Goal: Information Seeking & Learning: Learn about a topic

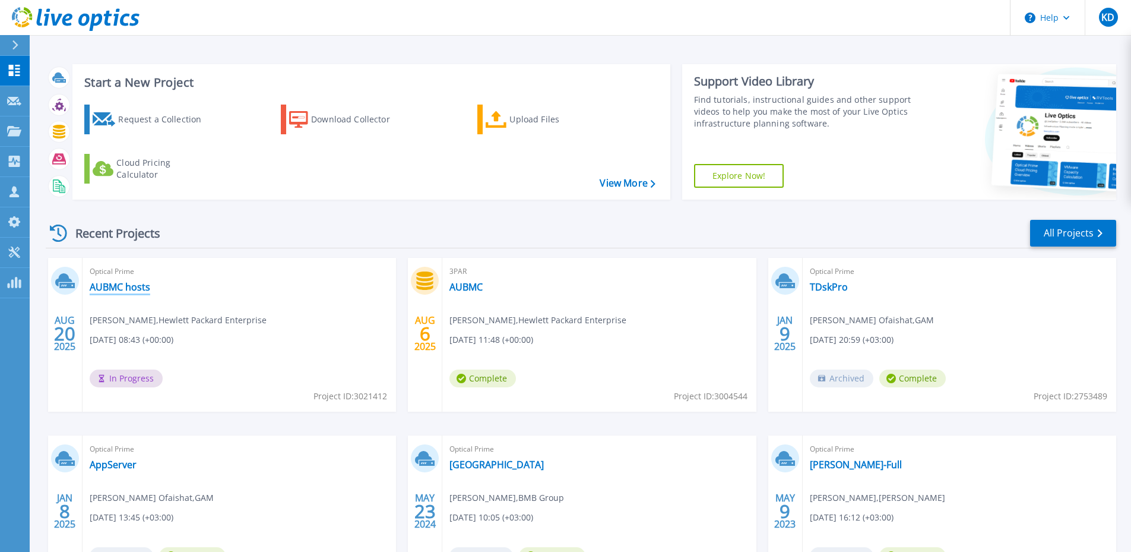
click at [140, 284] on link "AUBMC hosts" at bounding box center [120, 287] width 61 height 12
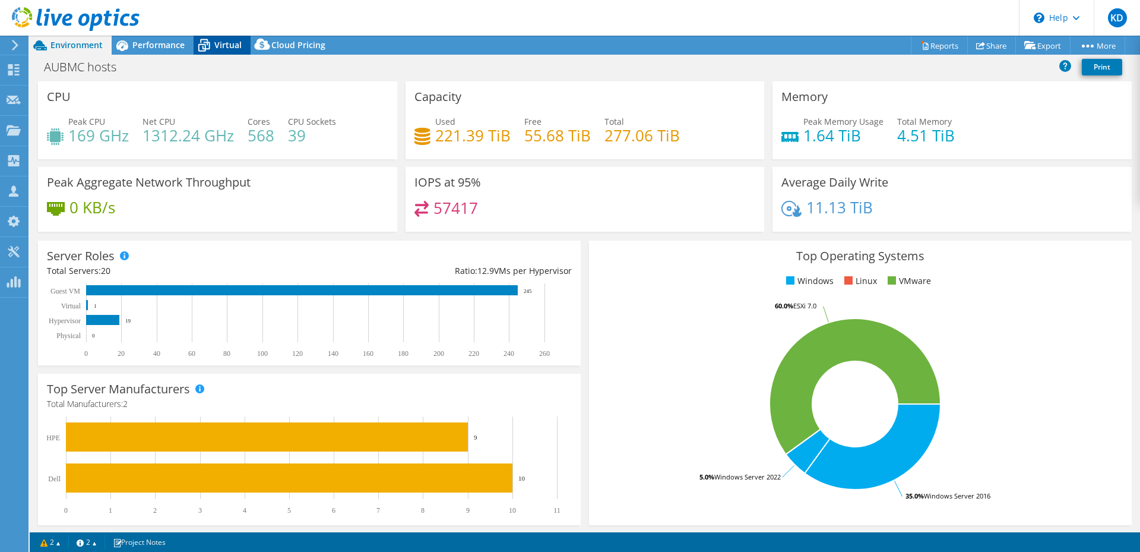
click at [203, 46] on icon at bounding box center [204, 45] width 21 height 21
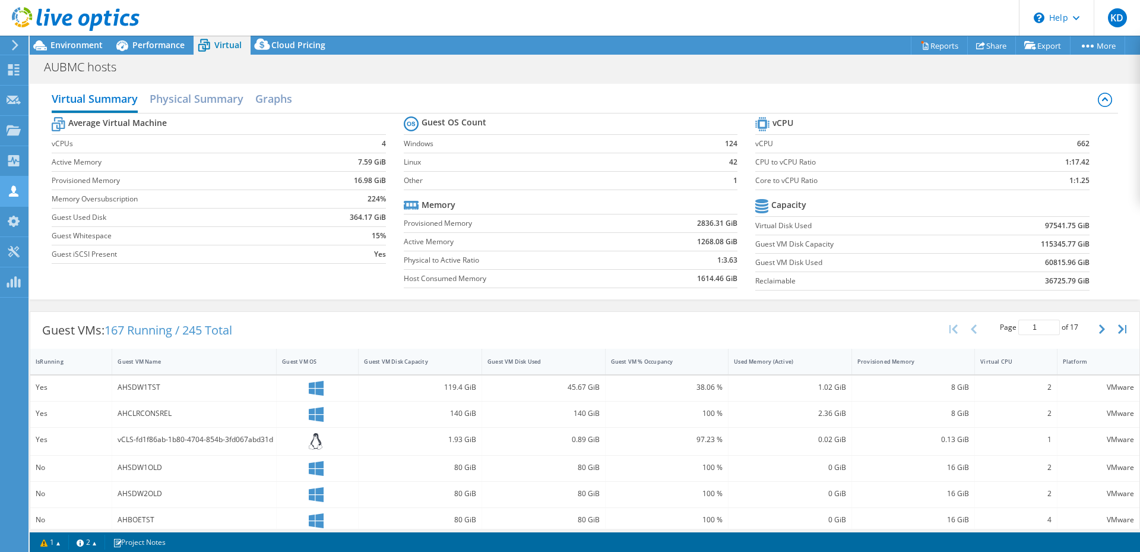
select select "USD"
click at [176, 46] on span "Performance" at bounding box center [158, 44] width 52 height 11
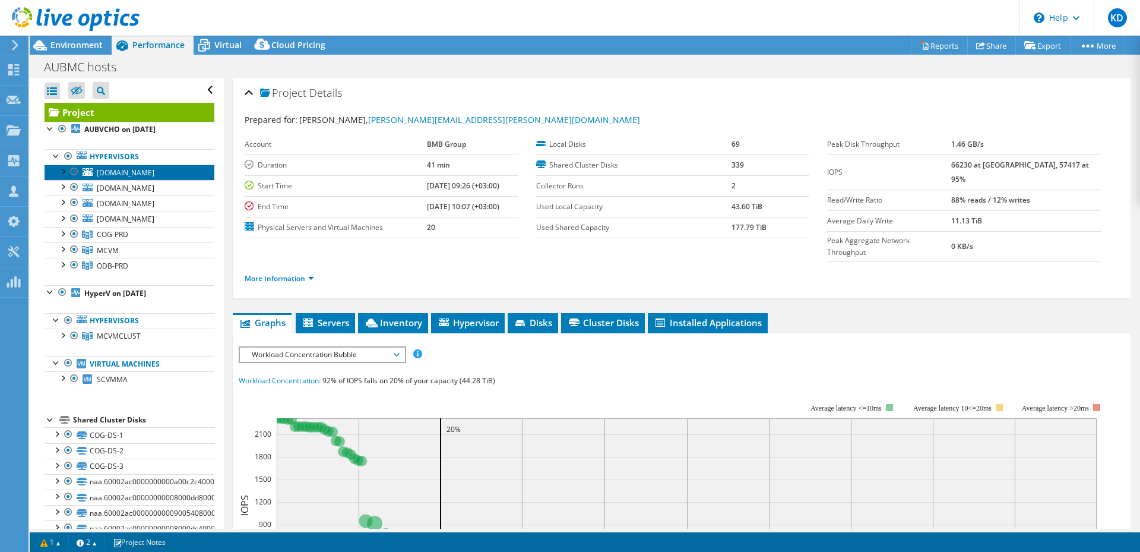
click at [147, 170] on span "[DOMAIN_NAME]" at bounding box center [126, 172] width 58 height 10
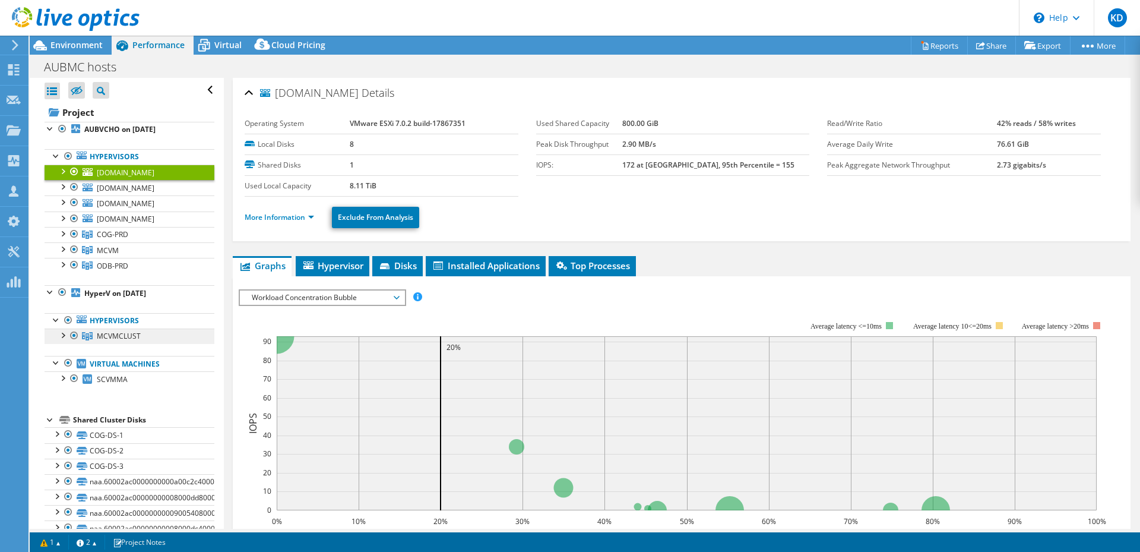
click at [143, 242] on link "MCVMCLUST" at bounding box center [130, 234] width 170 height 15
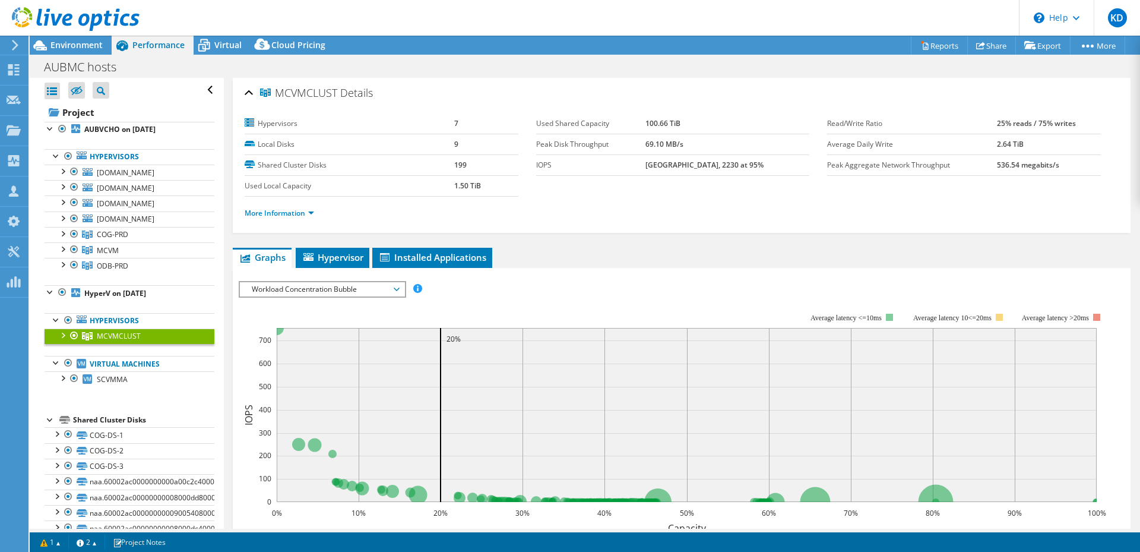
click at [64, 333] on div at bounding box center [62, 334] width 12 height 12
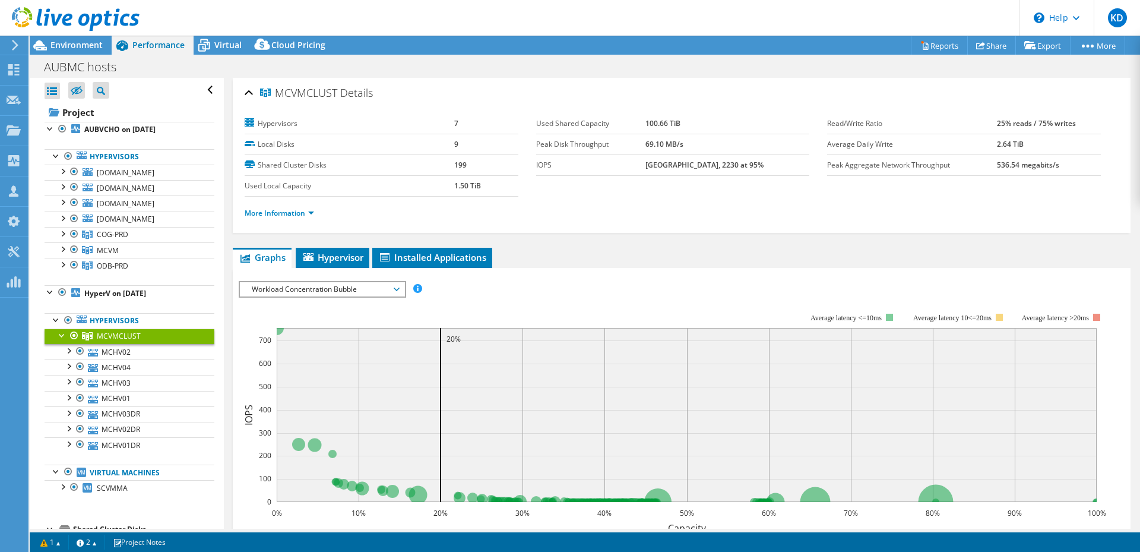
click at [61, 334] on div at bounding box center [62, 334] width 12 height 12
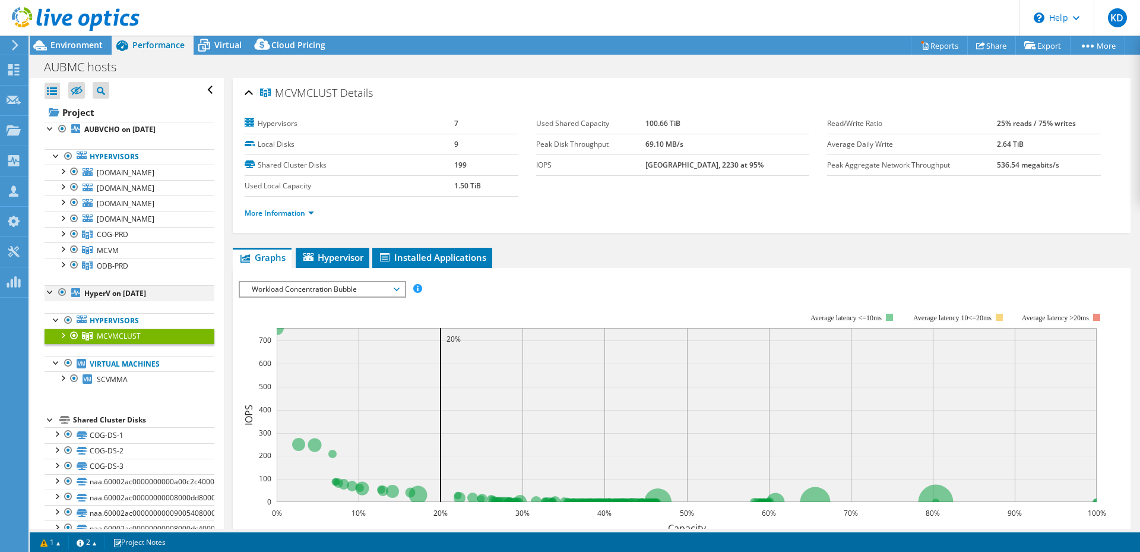
click at [50, 295] on div at bounding box center [51, 291] width 12 height 12
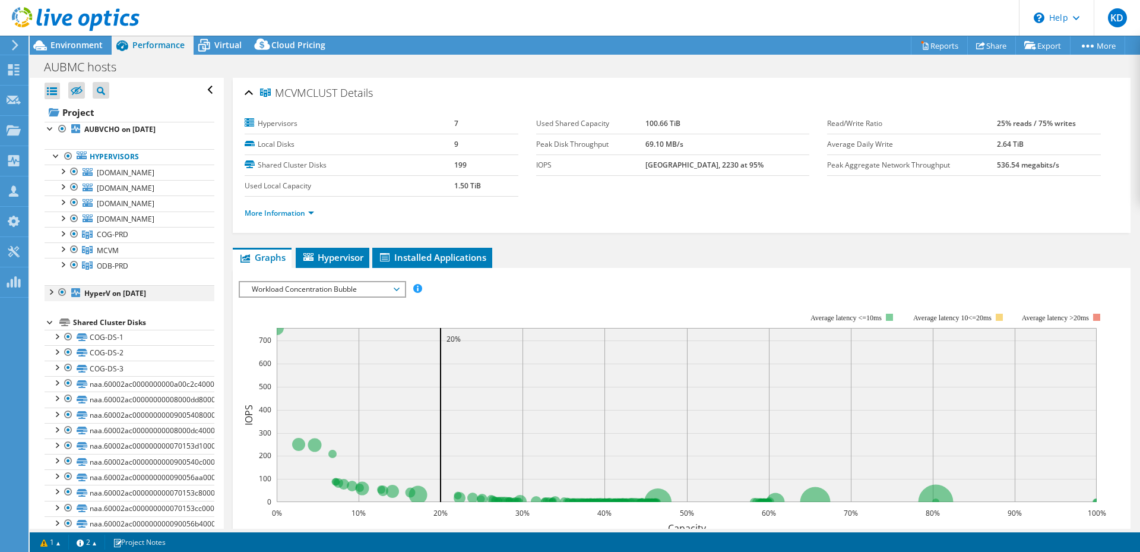
click at [50, 295] on div at bounding box center [51, 291] width 12 height 12
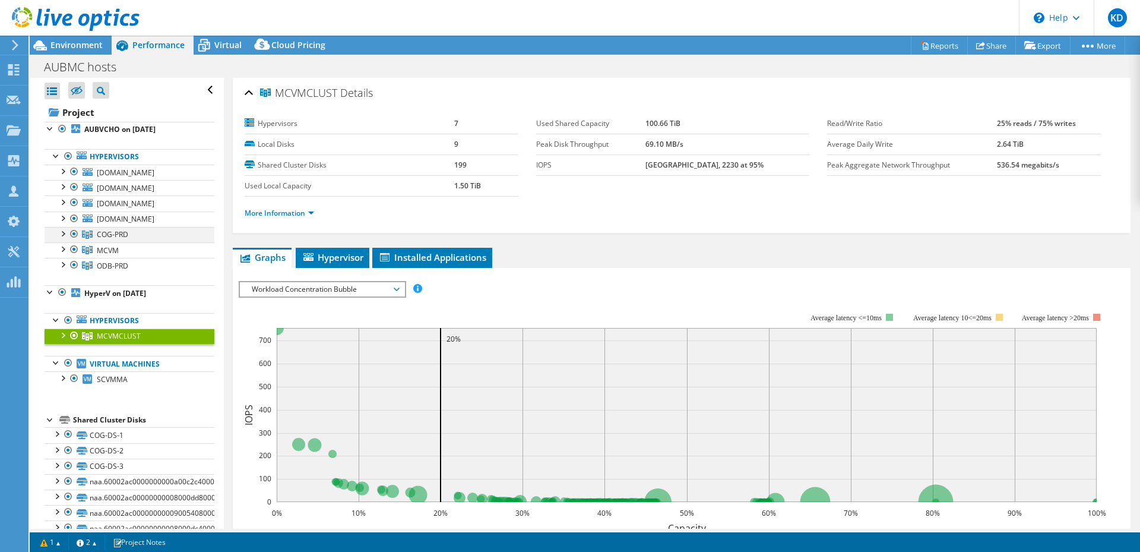
click at [63, 232] on div at bounding box center [62, 233] width 12 height 12
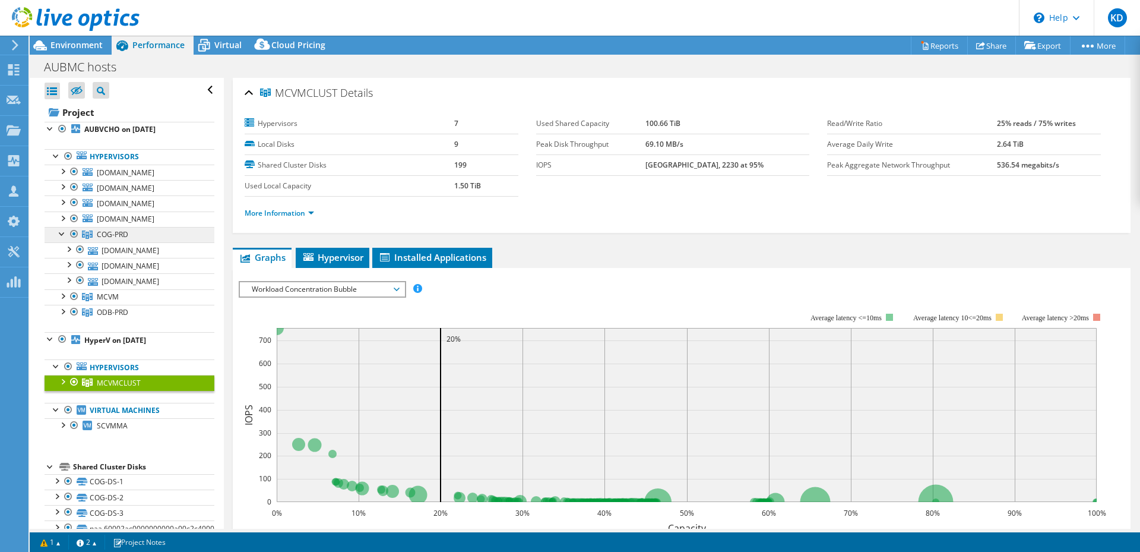
click at [114, 235] on span "COG-PRD" at bounding box center [112, 234] width 31 height 10
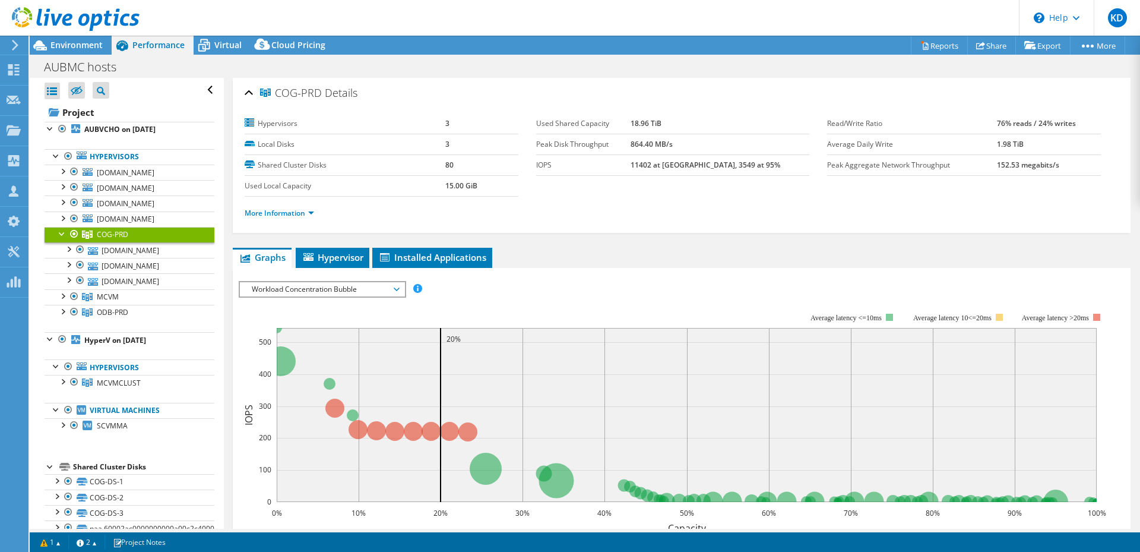
click at [352, 288] on span "Workload Concentration Bubble" at bounding box center [322, 289] width 153 height 14
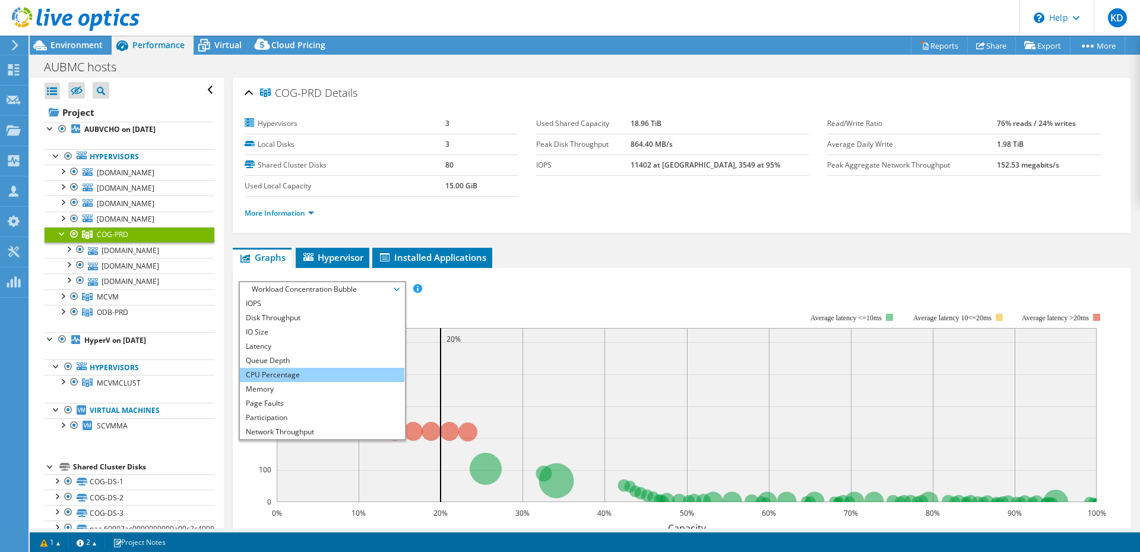
click at [307, 378] on li "CPU Percentage" at bounding box center [322, 375] width 165 height 14
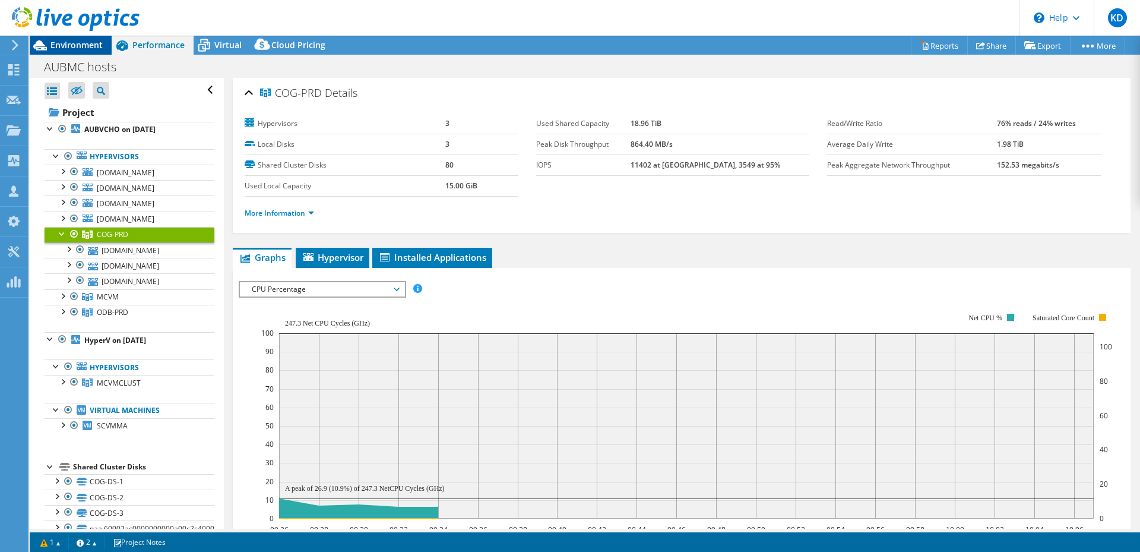
click at [80, 45] on span "Environment" at bounding box center [76, 44] width 52 height 11
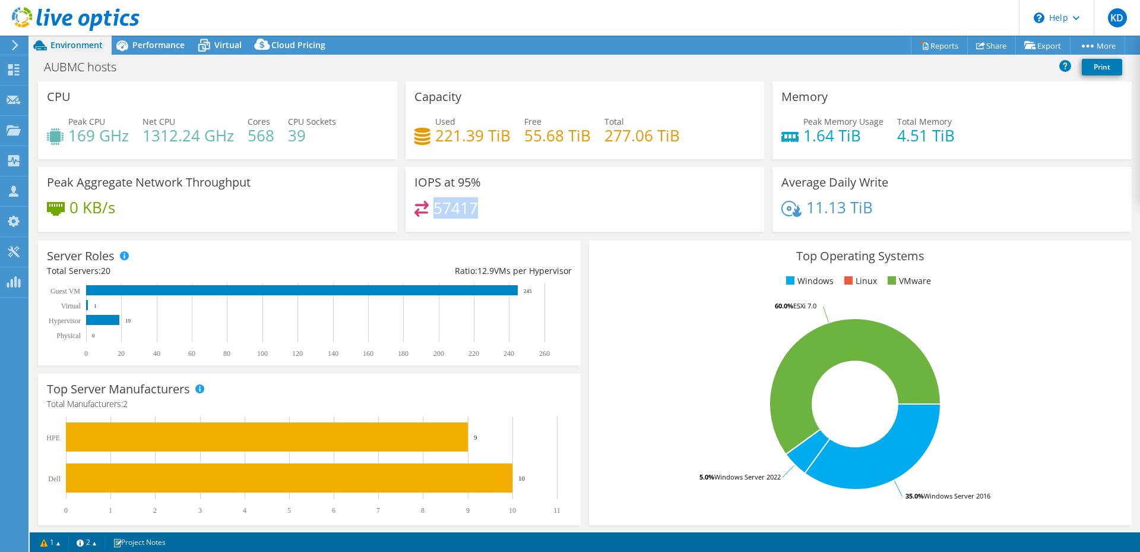
drag, startPoint x: 434, startPoint y: 207, endPoint x: 484, endPoint y: 207, distance: 49.9
click at [484, 207] on div "57417" at bounding box center [585, 214] width 341 height 26
click at [167, 52] on div "Performance" at bounding box center [153, 45] width 82 height 19
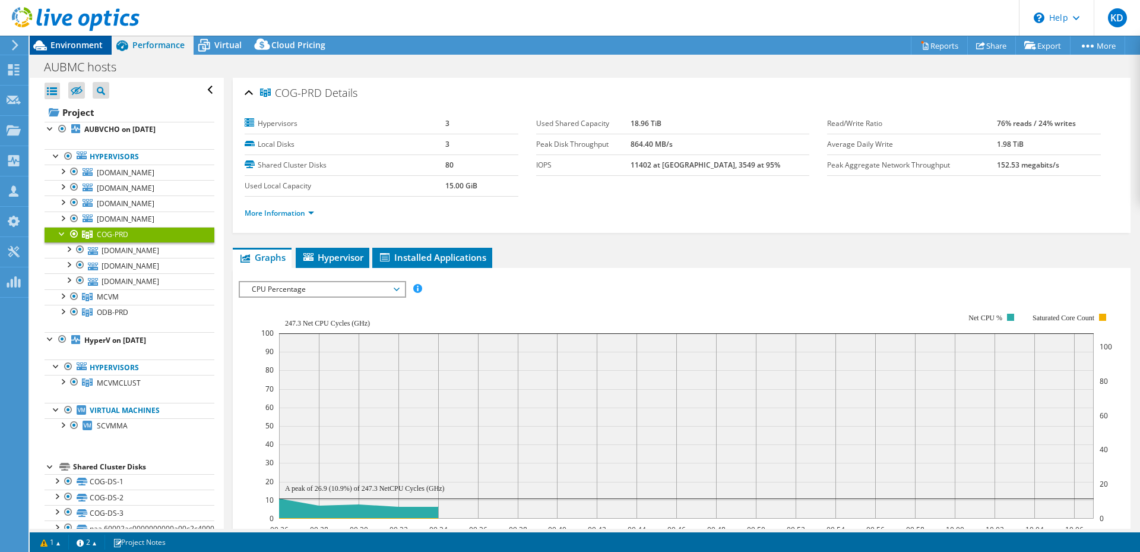
click at [78, 43] on span "Environment" at bounding box center [76, 44] width 52 height 11
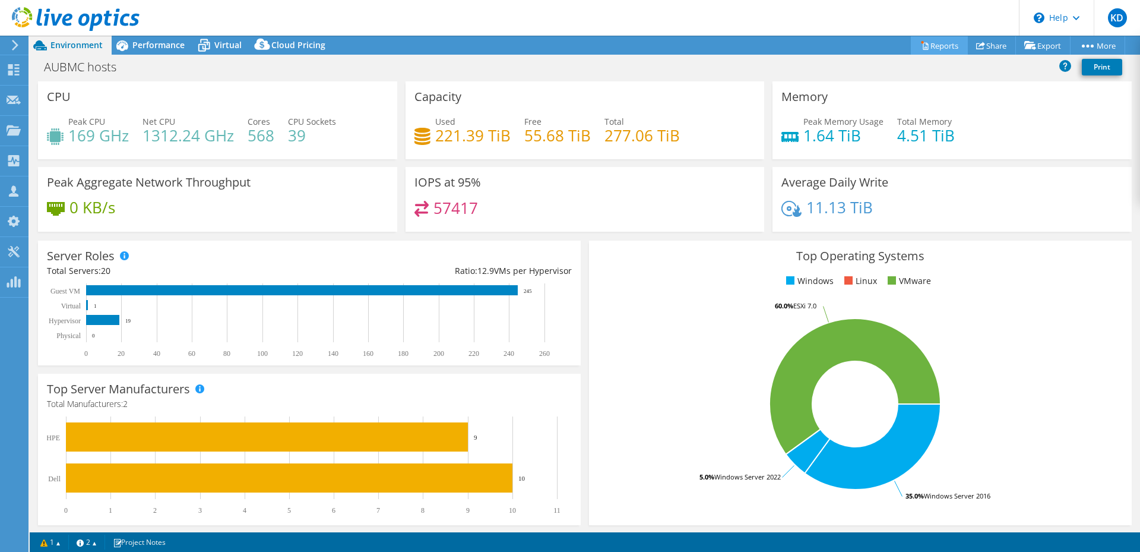
click at [926, 44] on link "Reports" at bounding box center [939, 45] width 57 height 18
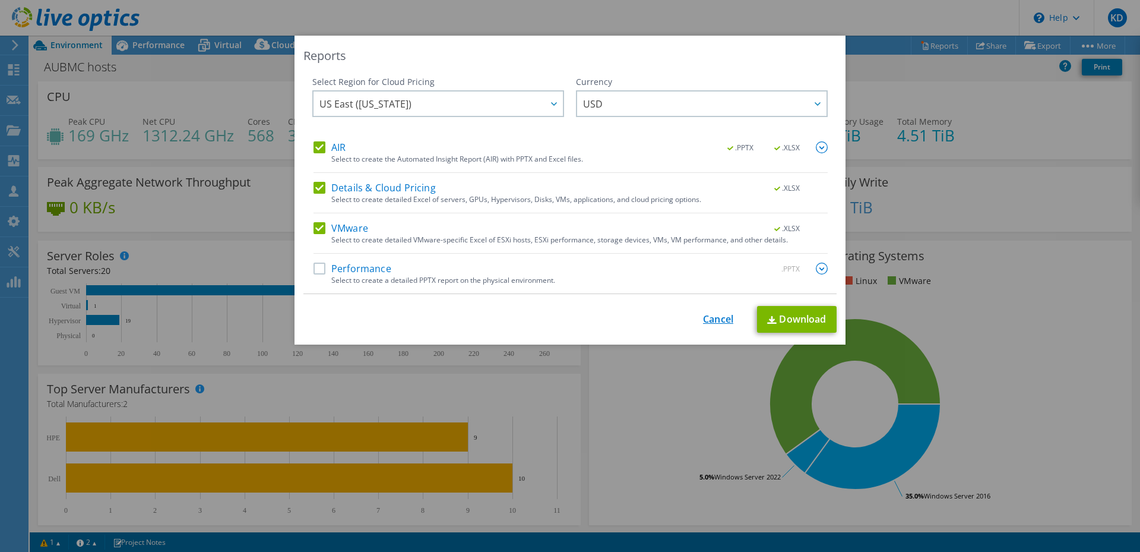
click at [703, 317] on link "Cancel" at bounding box center [718, 319] width 30 height 11
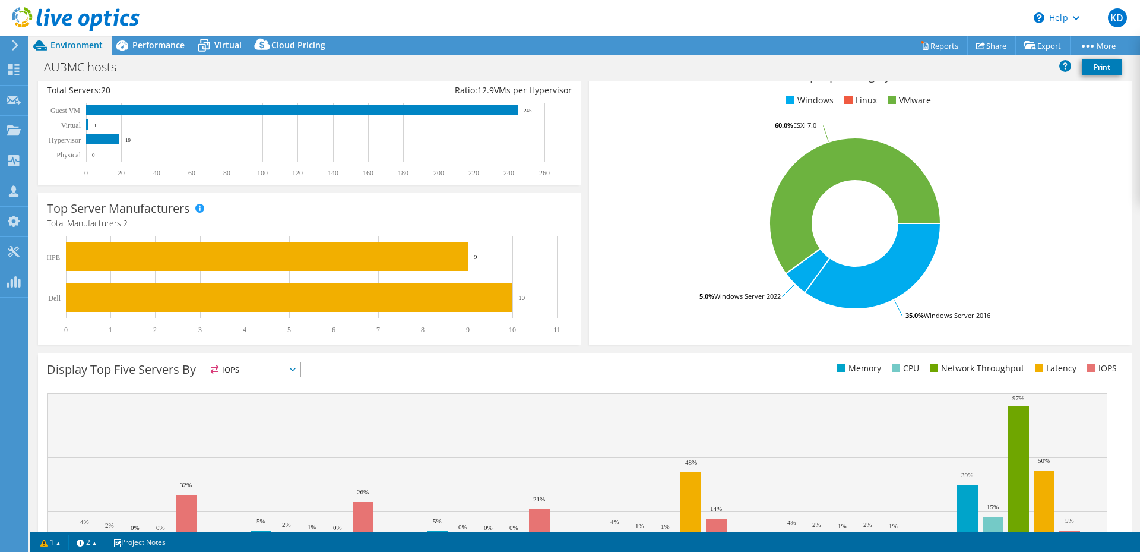
scroll to position [241, 0]
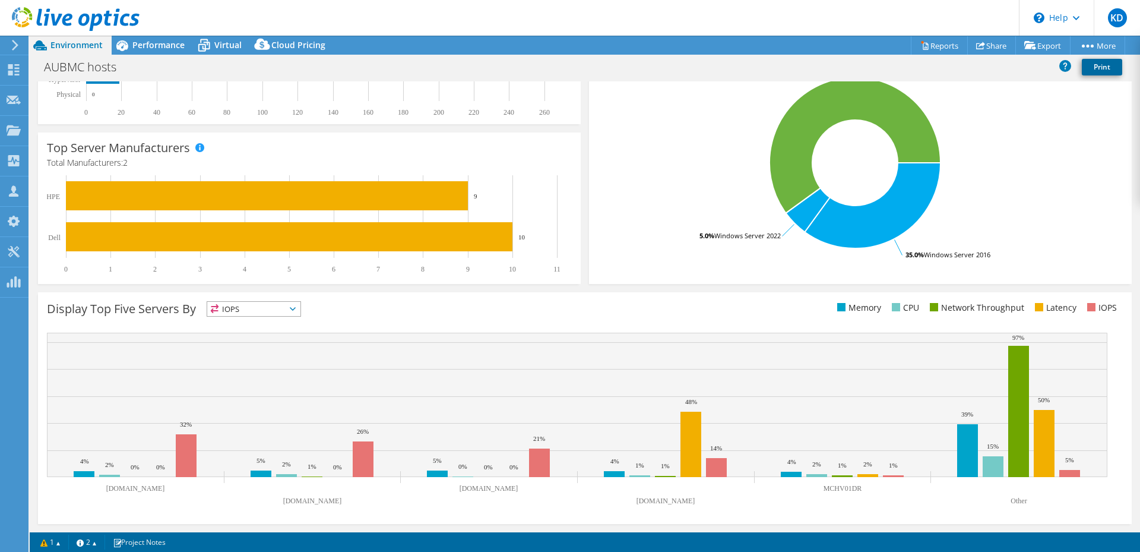
click at [1098, 69] on link "Print" at bounding box center [1102, 67] width 40 height 17
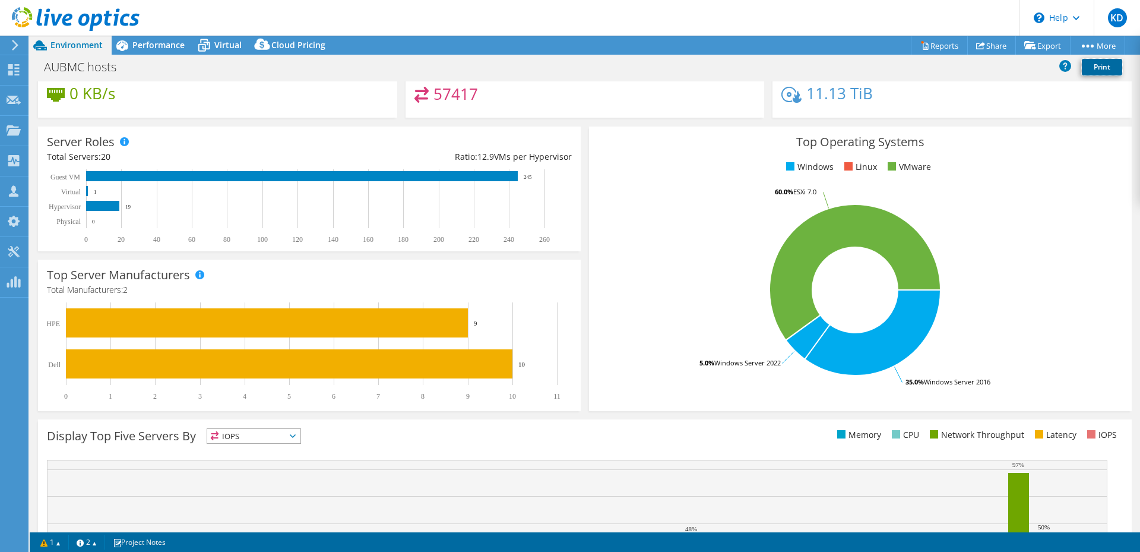
scroll to position [0, 0]
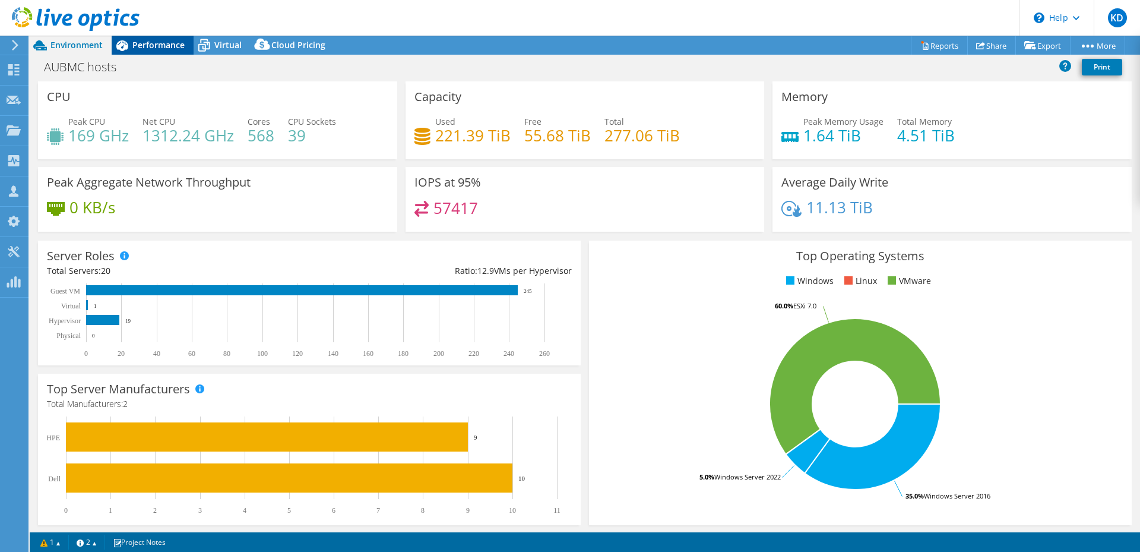
click at [160, 43] on span "Performance" at bounding box center [158, 44] width 52 height 11
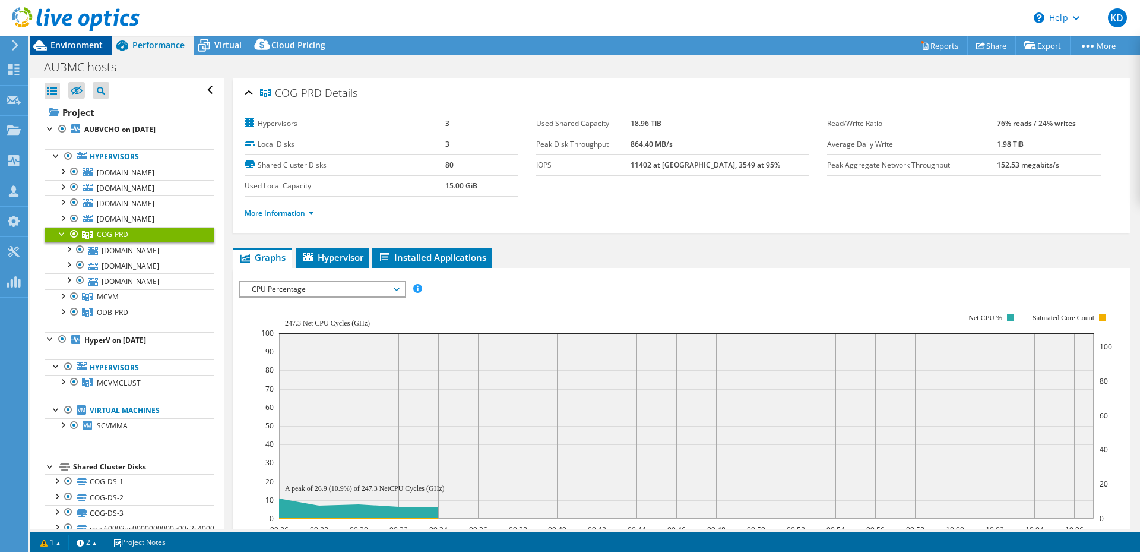
click at [83, 45] on span "Environment" at bounding box center [76, 44] width 52 height 11
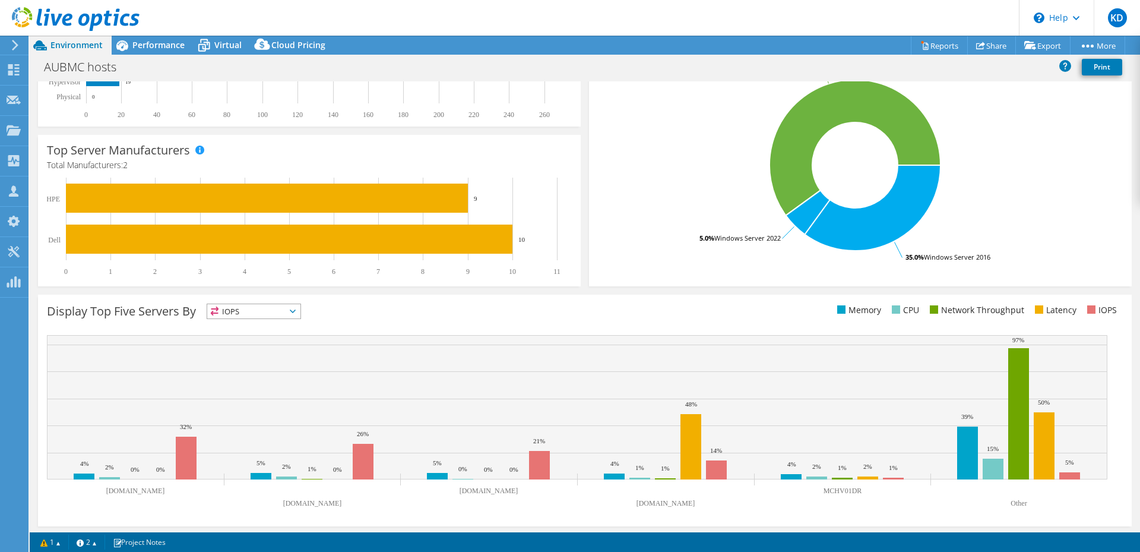
scroll to position [241, 0]
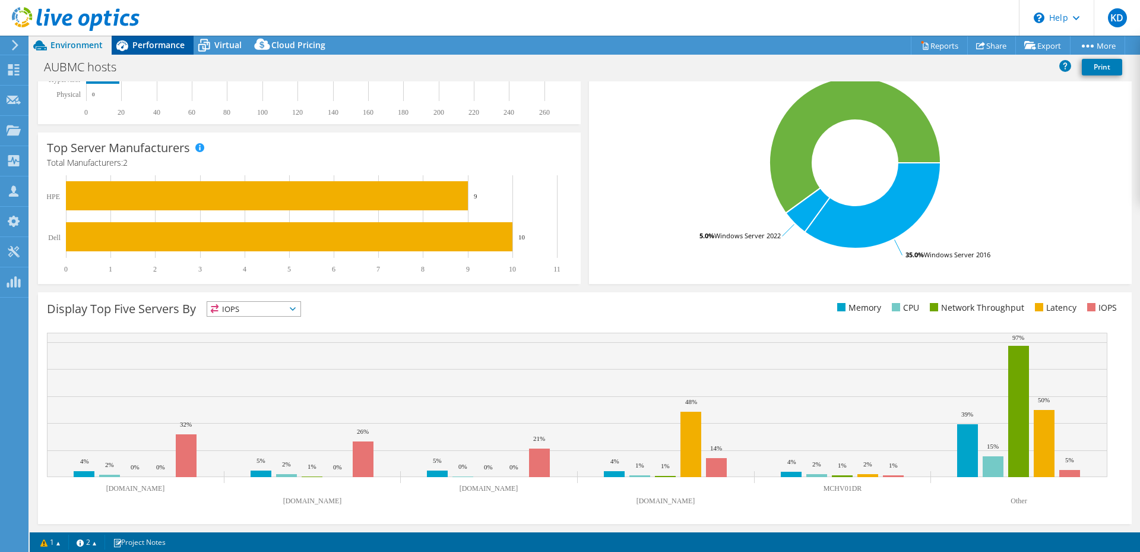
click at [140, 41] on span "Performance" at bounding box center [158, 44] width 52 height 11
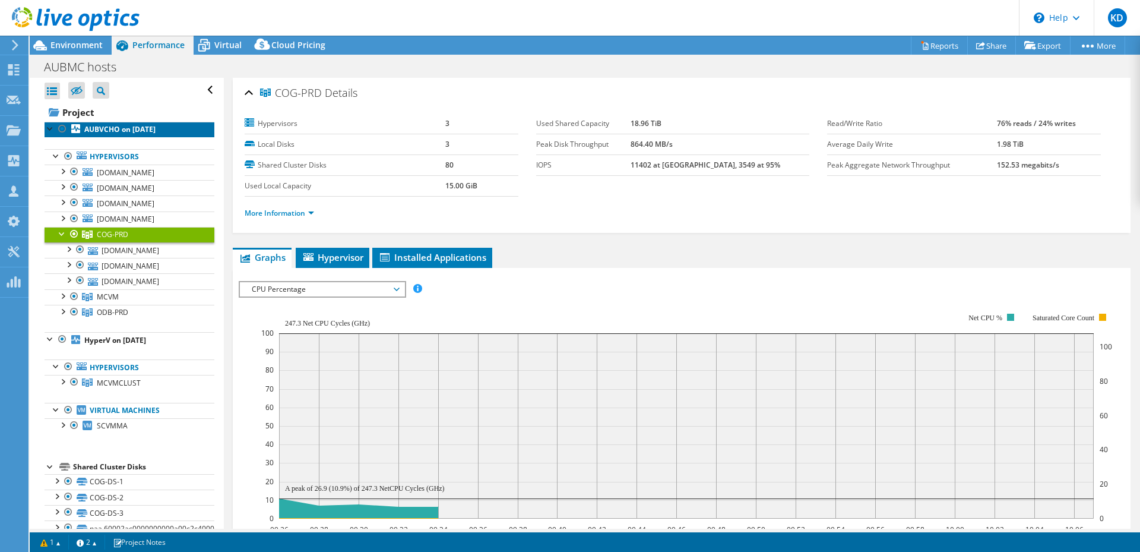
click at [139, 127] on b "AUBVCHO on [DATE]" at bounding box center [119, 129] width 71 height 10
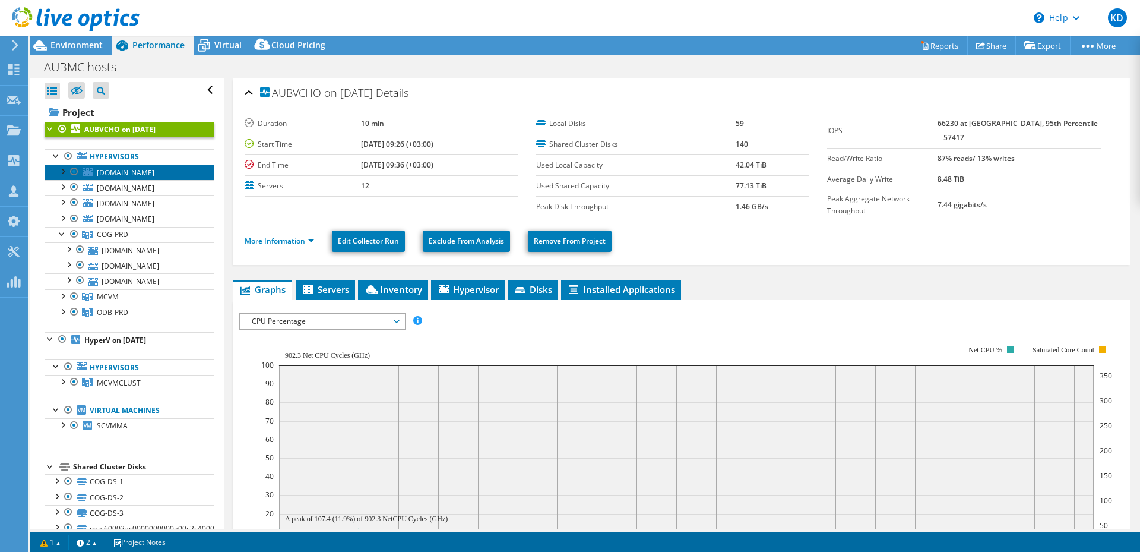
click at [143, 176] on span "[DOMAIN_NAME]" at bounding box center [126, 172] width 58 height 10
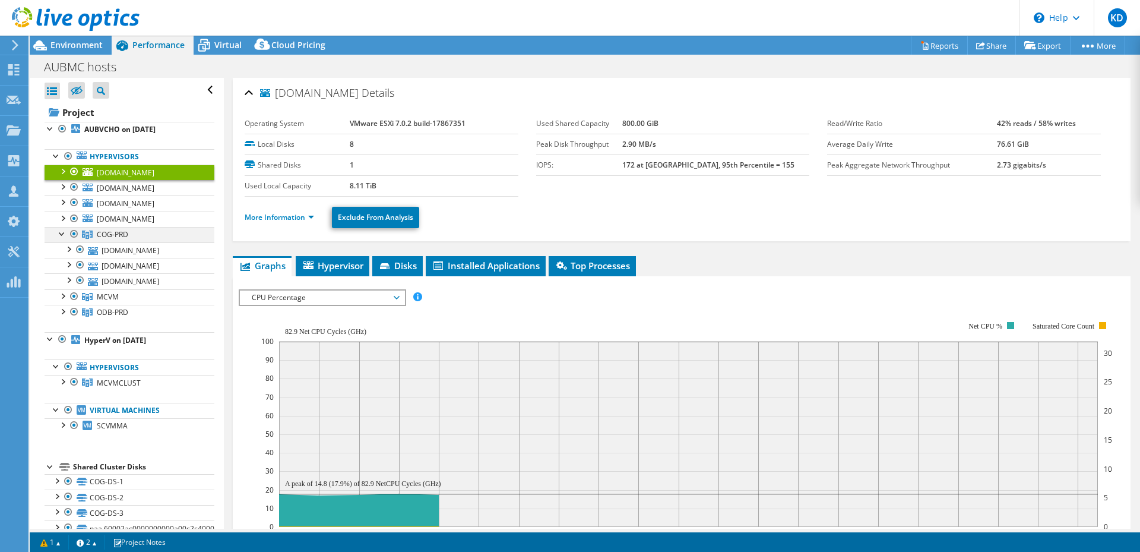
click at [63, 235] on div at bounding box center [62, 233] width 12 height 12
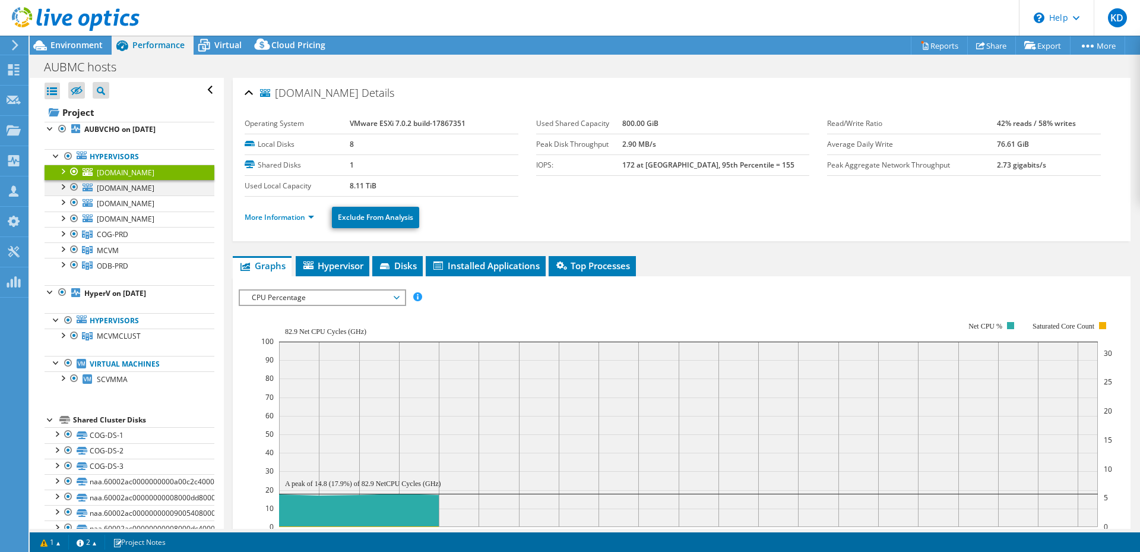
click at [62, 189] on div at bounding box center [62, 186] width 12 height 12
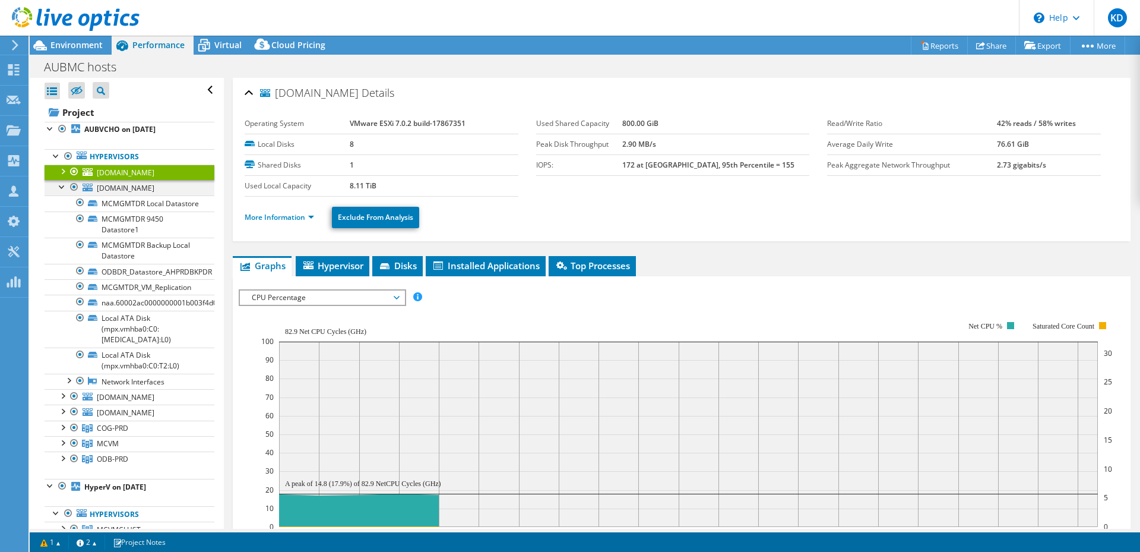
click at [62, 189] on div at bounding box center [62, 186] width 12 height 12
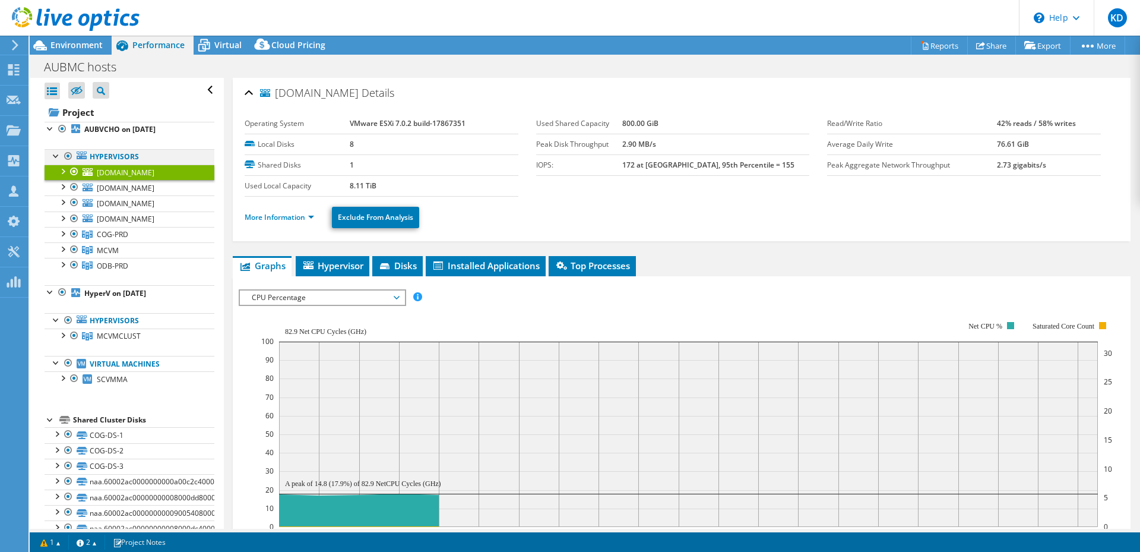
click at [56, 157] on div at bounding box center [56, 155] width 12 height 12
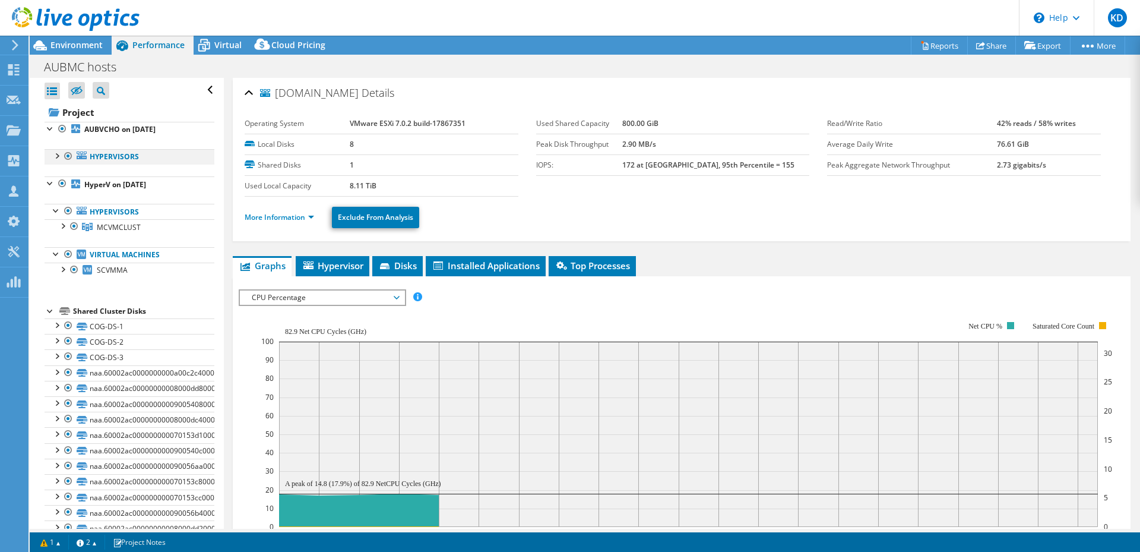
click at [56, 157] on div at bounding box center [56, 155] width 12 height 12
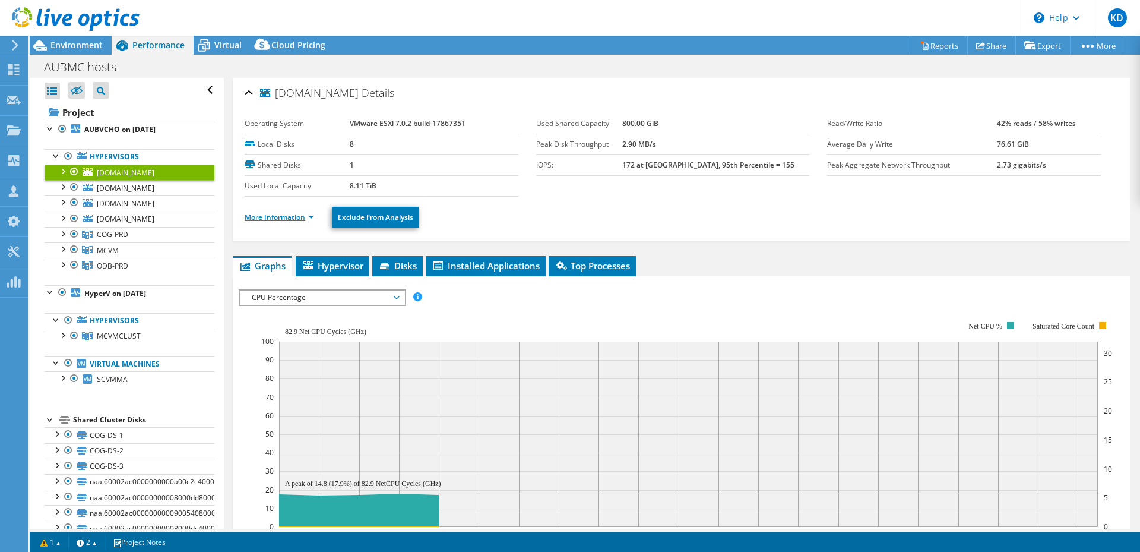
click at [304, 217] on link "More Information" at bounding box center [279, 217] width 69 height 10
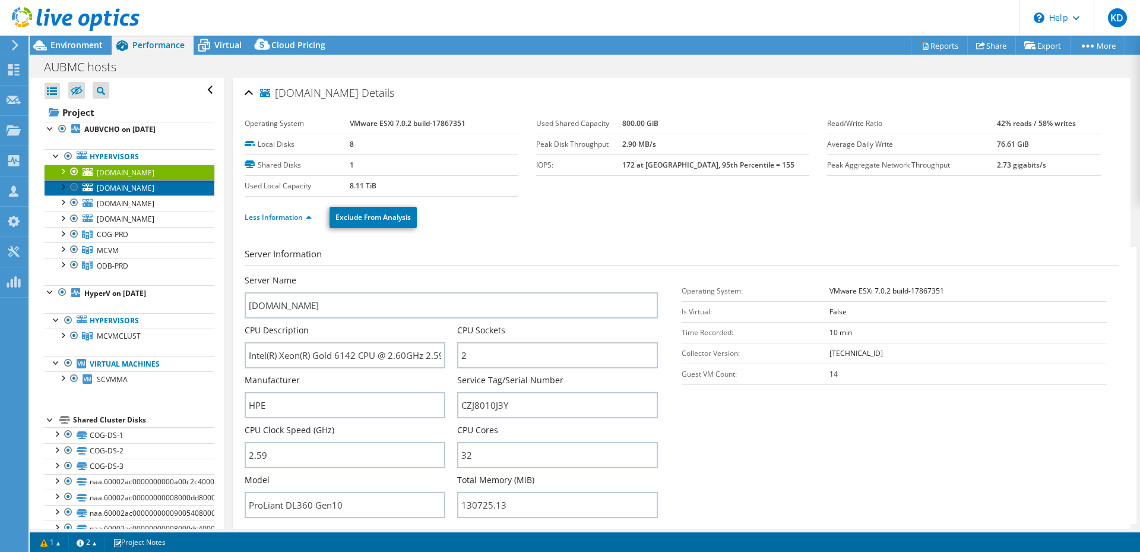
click at [143, 194] on link "[DOMAIN_NAME]" at bounding box center [130, 187] width 170 height 15
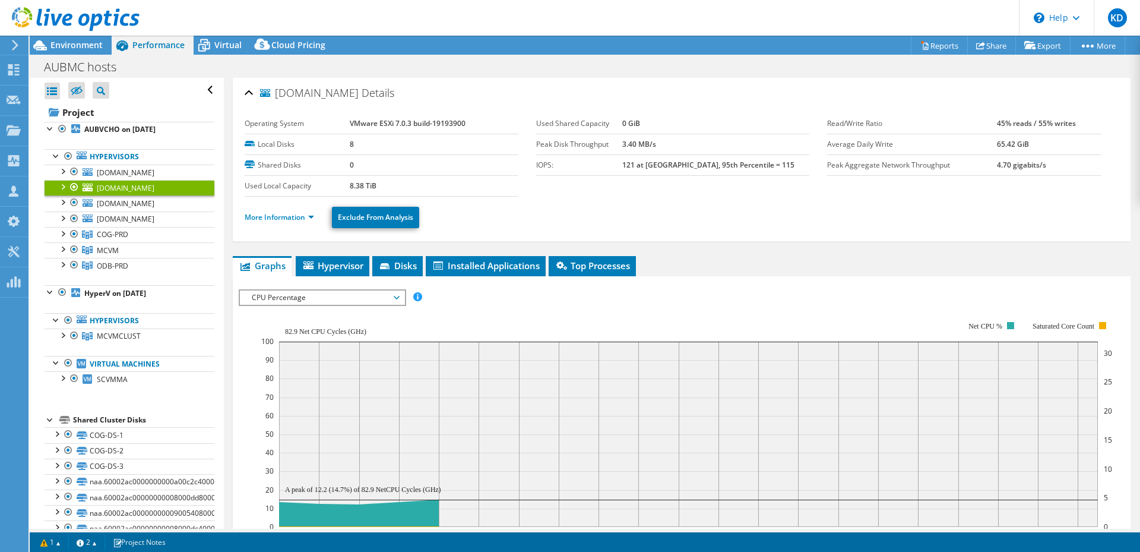
click at [301, 222] on li "More Information" at bounding box center [283, 217] width 77 height 13
click at [301, 220] on link "More Information" at bounding box center [279, 217] width 69 height 10
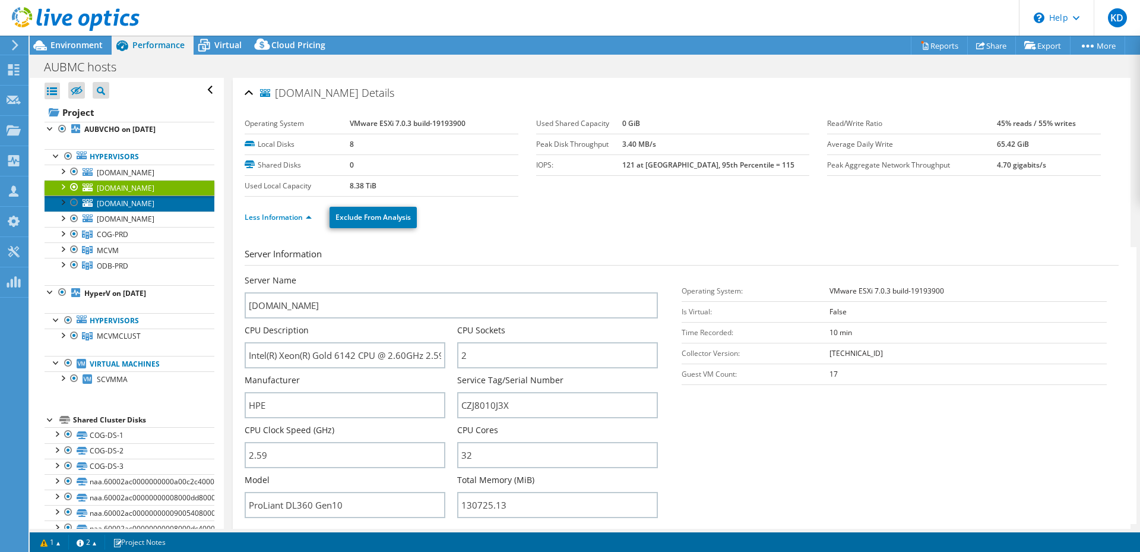
click at [154, 203] on span "[DOMAIN_NAME]" at bounding box center [126, 203] width 58 height 10
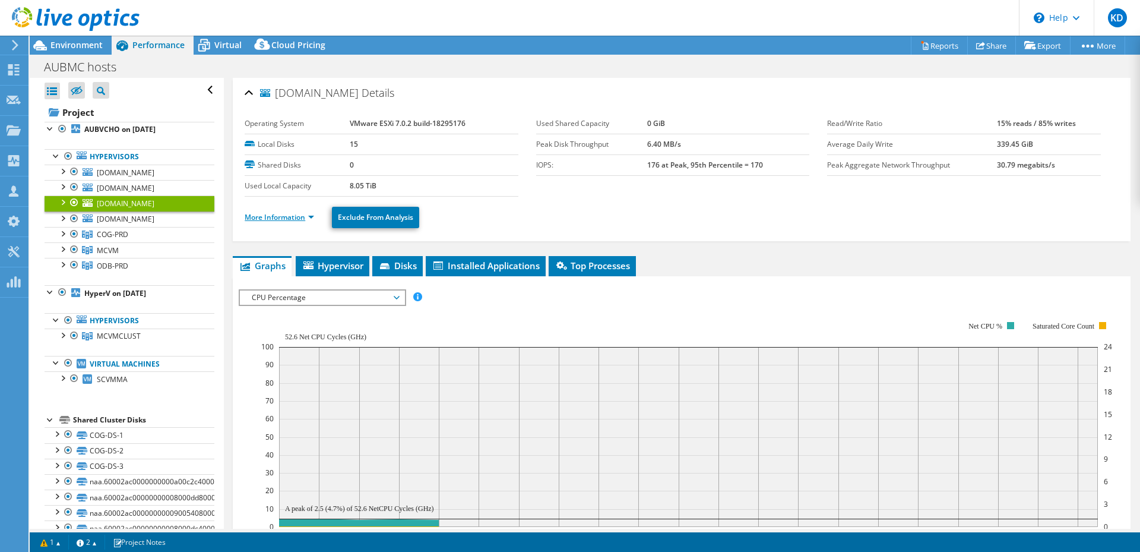
click at [271, 215] on link "More Information" at bounding box center [279, 217] width 69 height 10
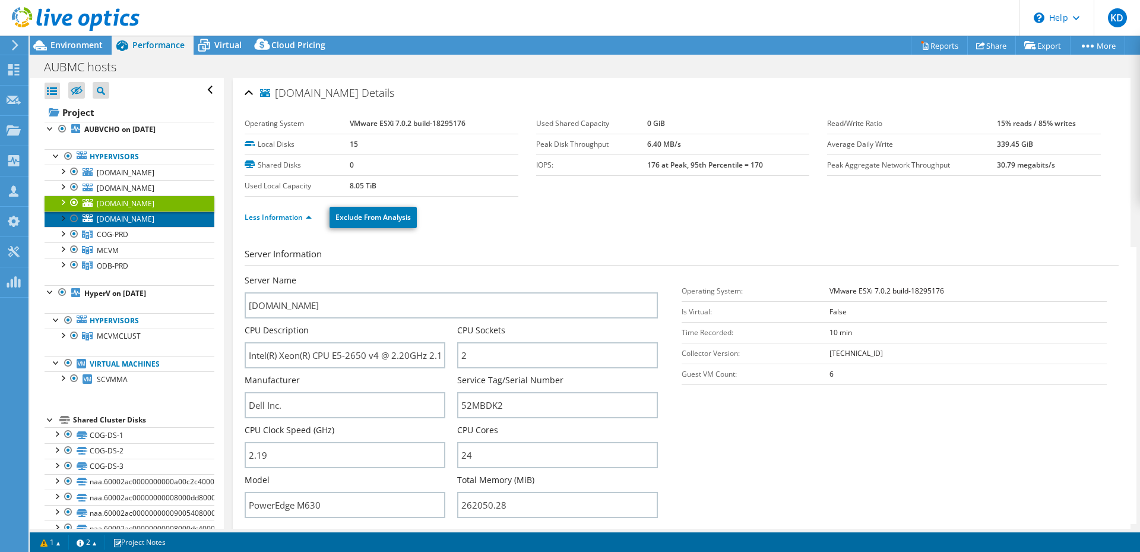
click at [152, 220] on span "[DOMAIN_NAME]" at bounding box center [126, 219] width 58 height 10
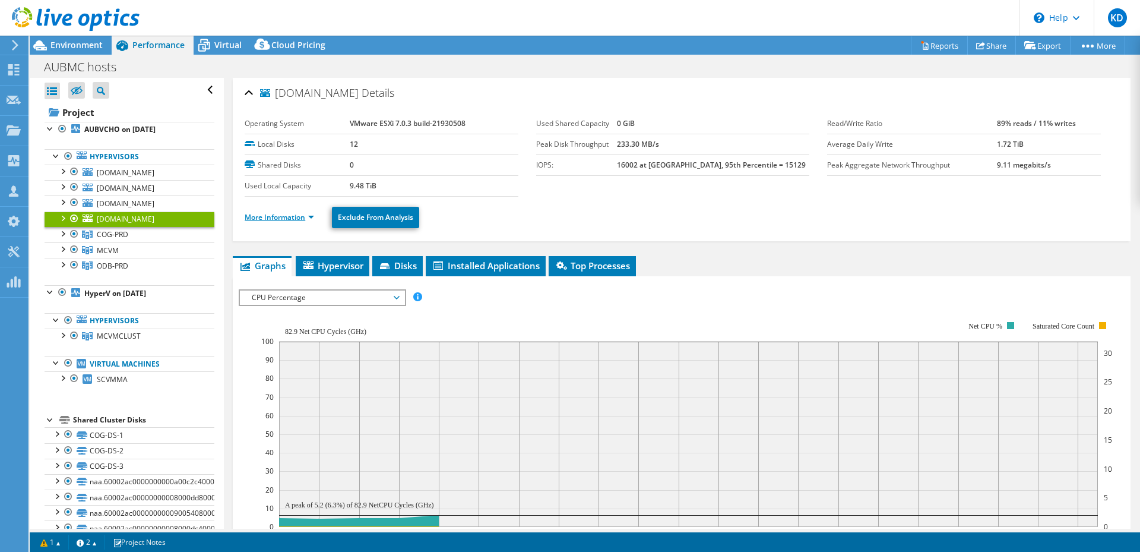
click at [292, 217] on link "More Information" at bounding box center [279, 217] width 69 height 10
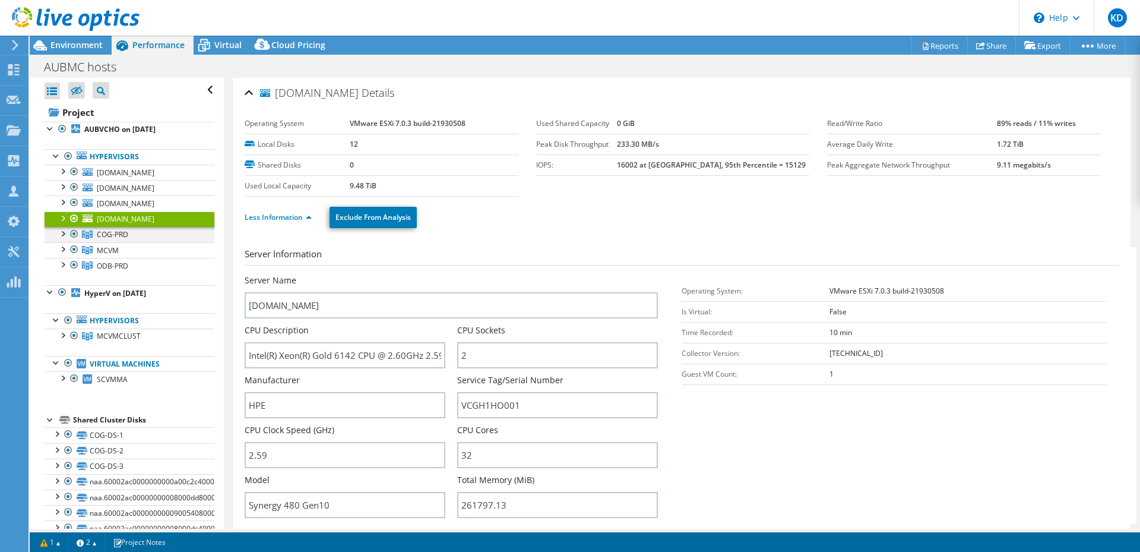
click at [62, 235] on div at bounding box center [62, 233] width 12 height 12
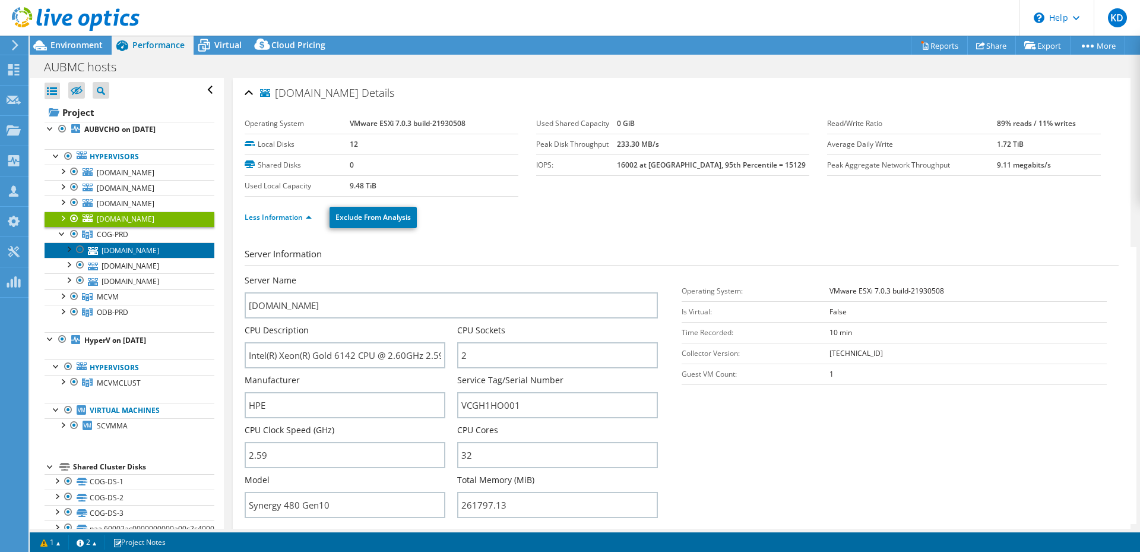
click at [138, 249] on link "[DOMAIN_NAME]" at bounding box center [130, 249] width 170 height 15
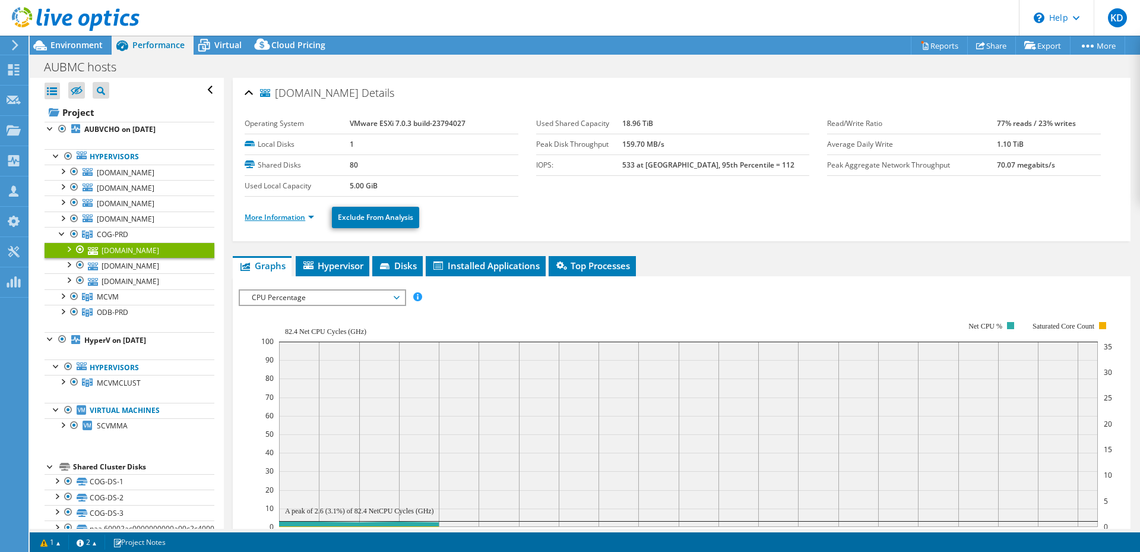
click at [299, 220] on link "More Information" at bounding box center [279, 217] width 69 height 10
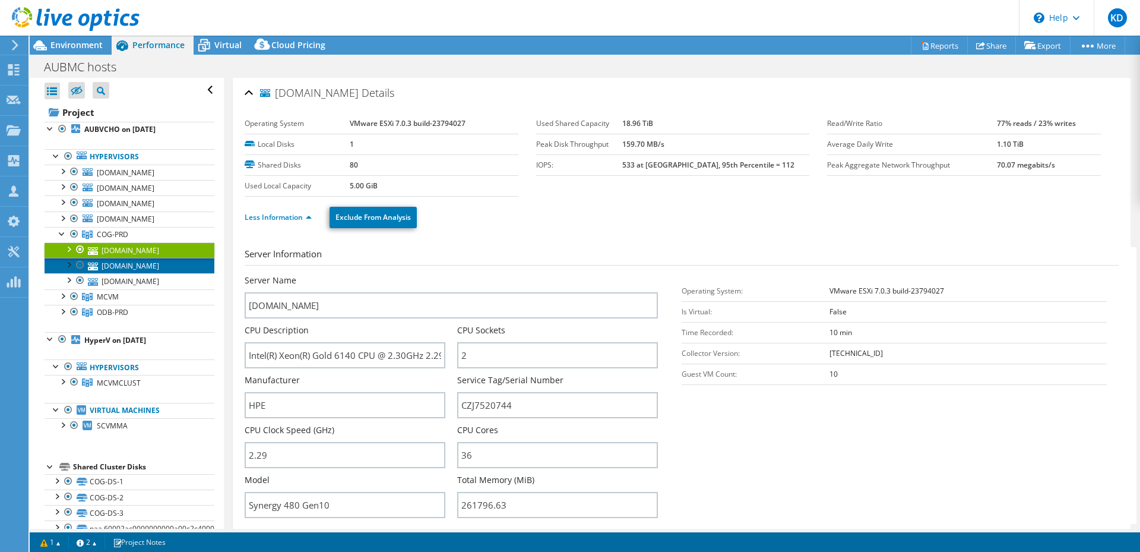
click at [157, 264] on link "[DOMAIN_NAME]" at bounding box center [130, 265] width 170 height 15
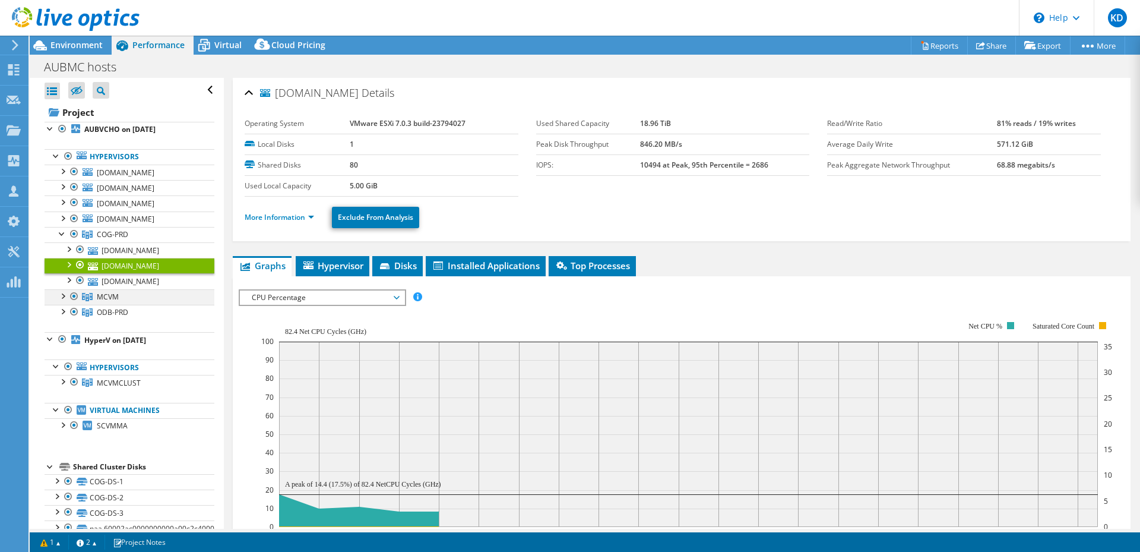
click at [65, 295] on div at bounding box center [62, 295] width 12 height 12
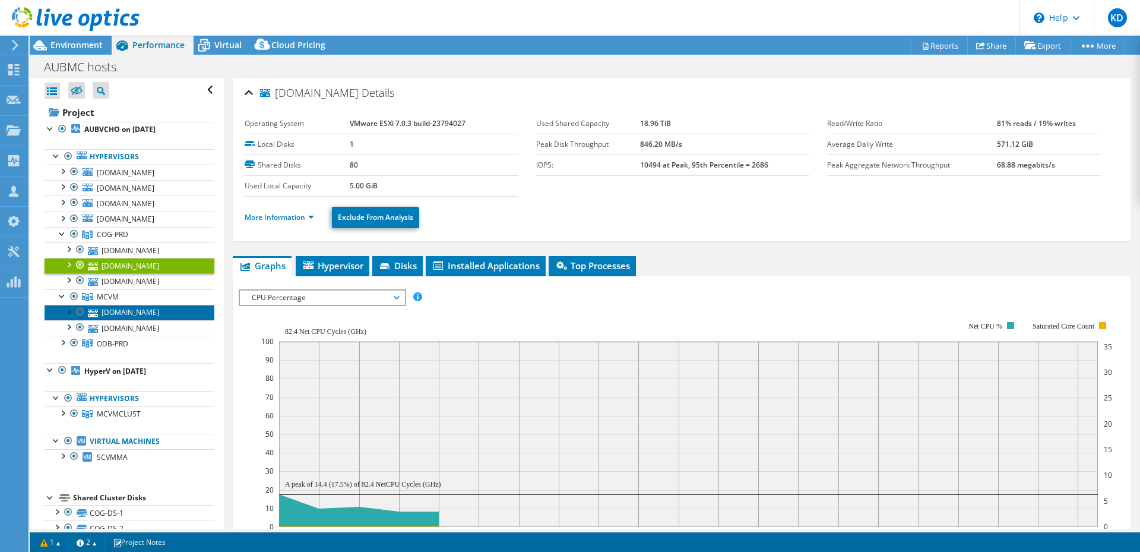
click at [136, 314] on link "[DOMAIN_NAME]" at bounding box center [130, 312] width 170 height 15
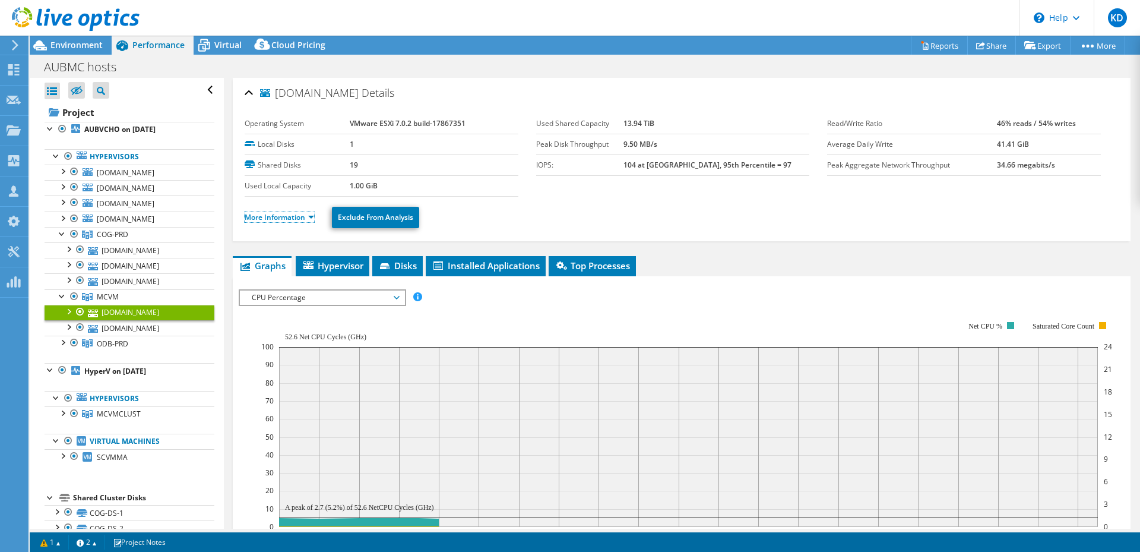
drag, startPoint x: 296, startPoint y: 216, endPoint x: 311, endPoint y: 232, distance: 21.0
click at [298, 217] on link "More Information" at bounding box center [279, 217] width 69 height 10
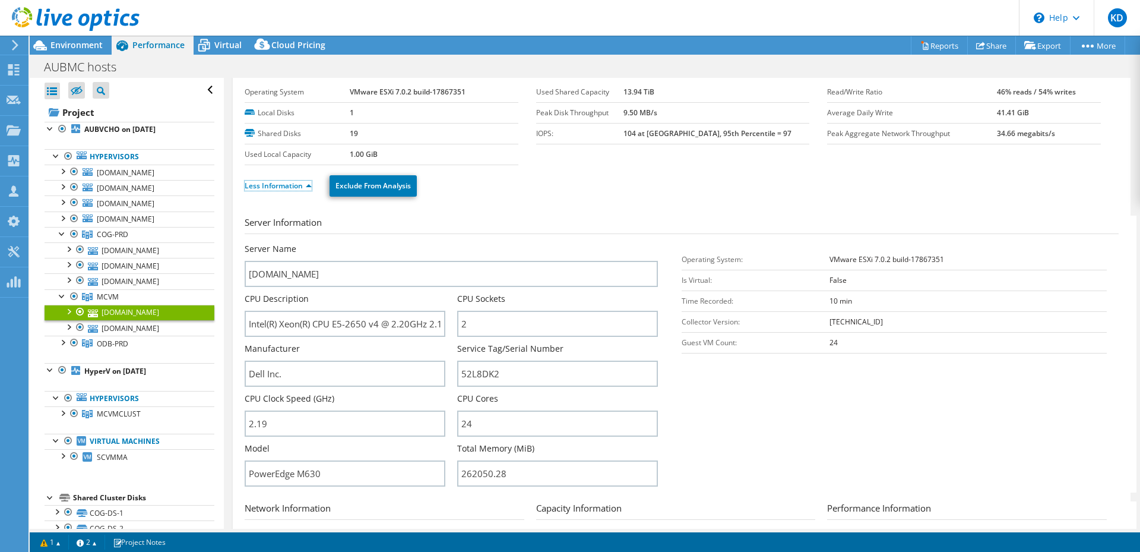
scroll to position [59, 0]
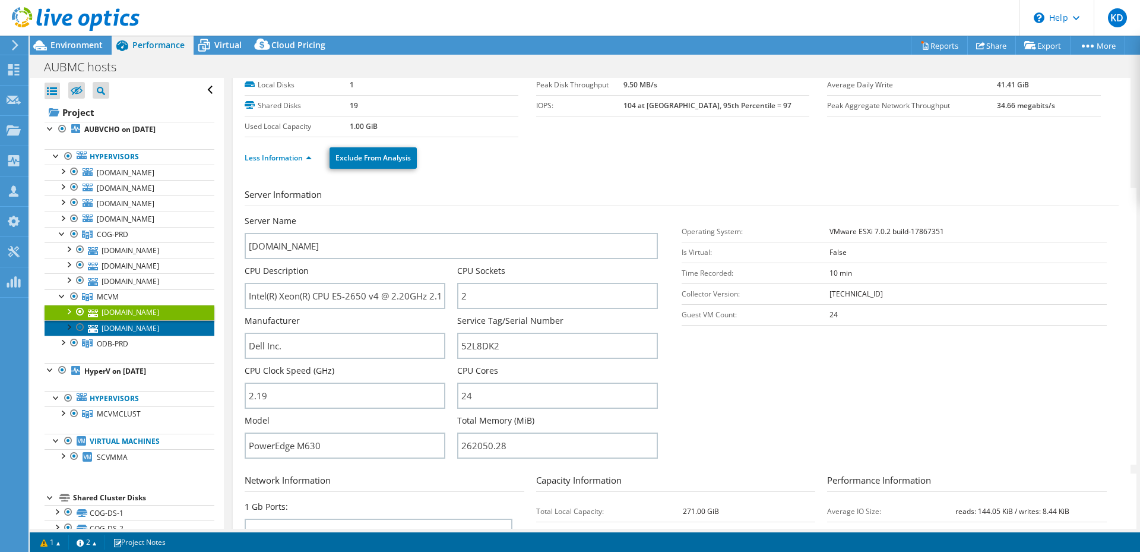
click at [168, 328] on link "[DOMAIN_NAME]" at bounding box center [130, 327] width 170 height 15
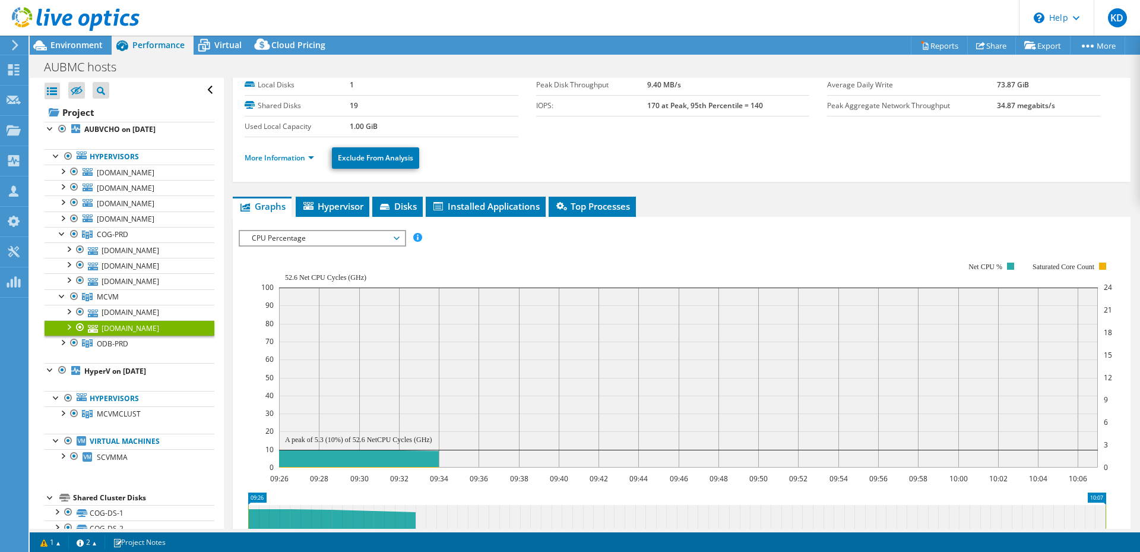
click at [303, 150] on ul "More Information Exclude From Analysis" at bounding box center [682, 156] width 874 height 24
click at [304, 156] on link "More Information" at bounding box center [279, 158] width 69 height 10
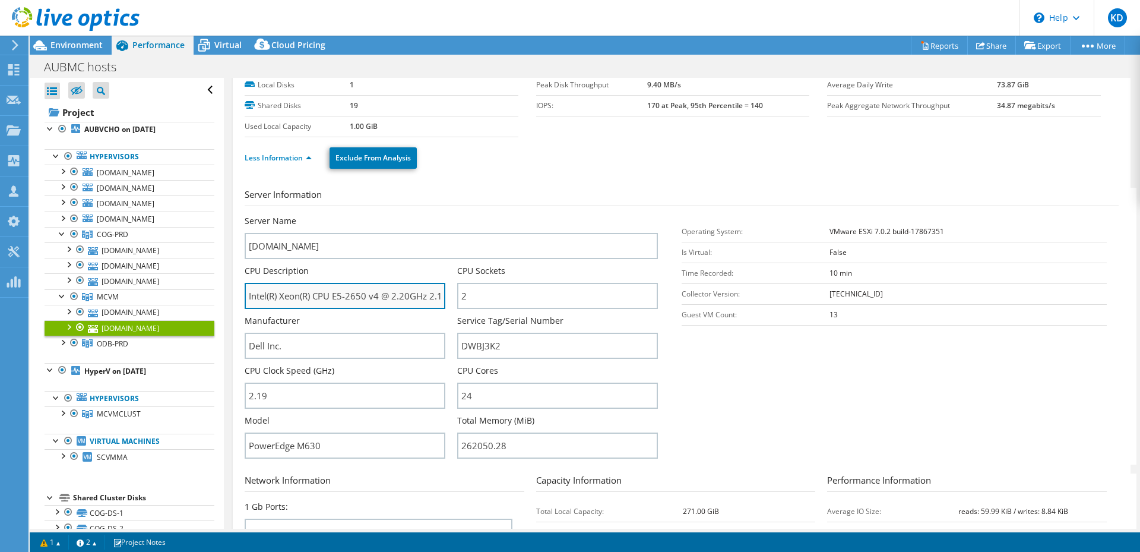
scroll to position [0, 27]
drag, startPoint x: 395, startPoint y: 295, endPoint x: 450, endPoint y: 299, distance: 55.4
click at [450, 299] on div "CPU Description Intel(R) Xeon(R) CPU E5-2650 v4 @ 2.20GHz 2.19 GHz" at bounding box center [351, 287] width 213 height 44
click at [360, 321] on div "Manufacturer Dell Inc." at bounding box center [345, 337] width 201 height 44
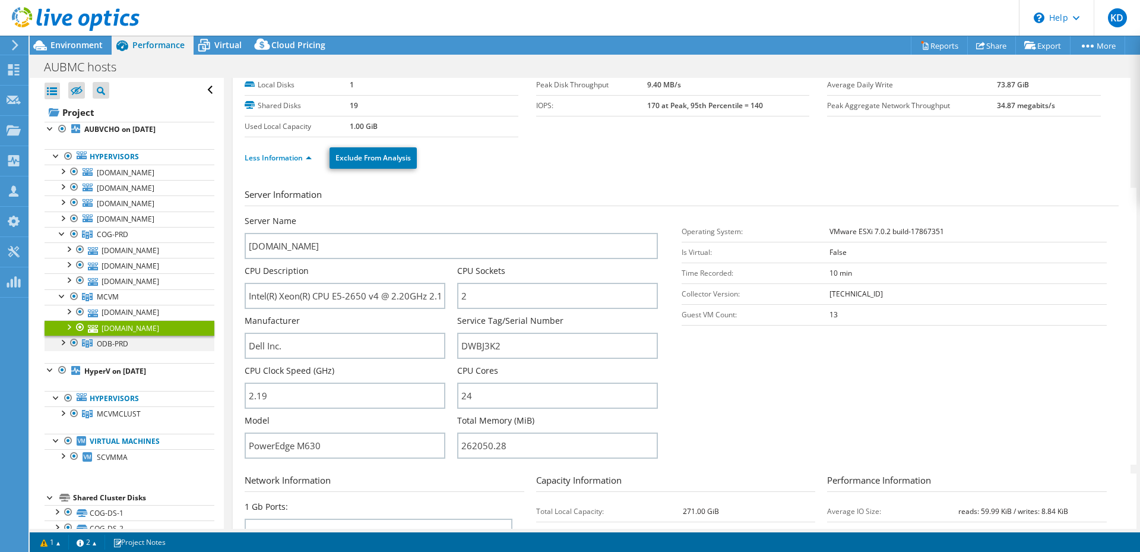
click at [62, 343] on div at bounding box center [62, 342] width 12 height 12
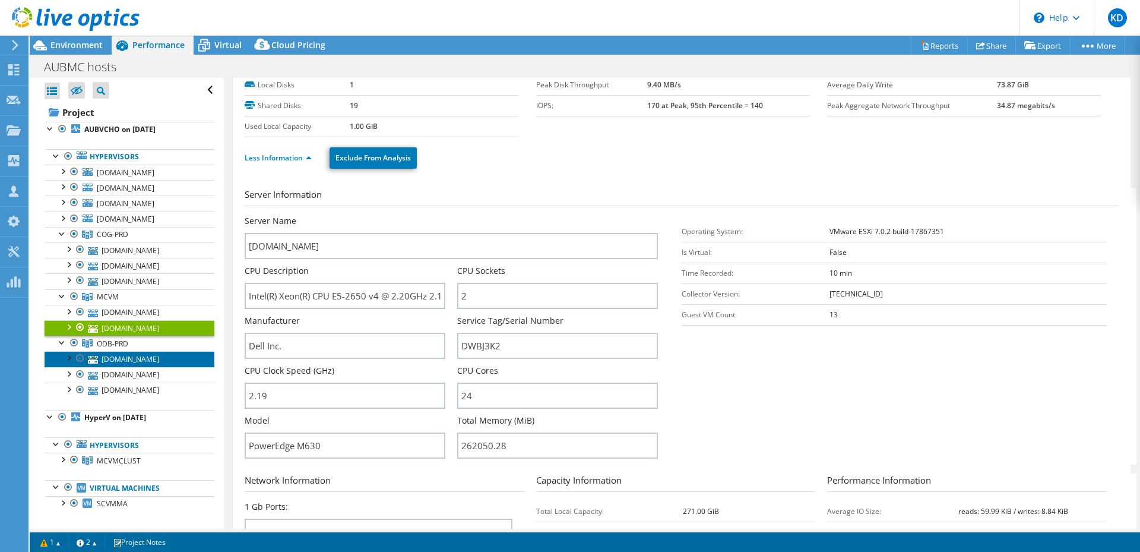
click at [125, 363] on link "[DOMAIN_NAME]" at bounding box center [130, 358] width 170 height 15
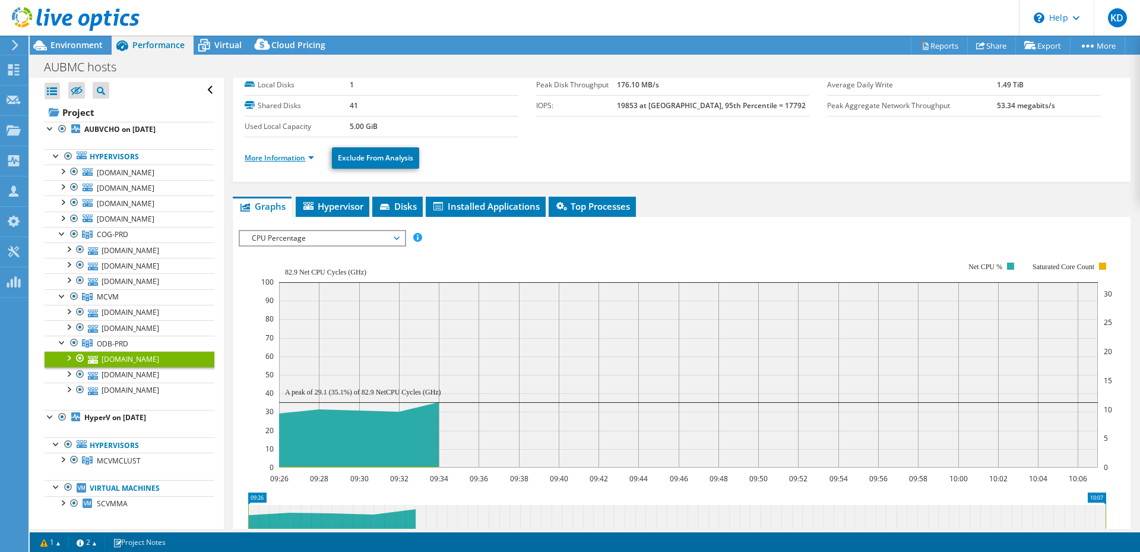
click at [301, 158] on link "More Information" at bounding box center [279, 158] width 69 height 10
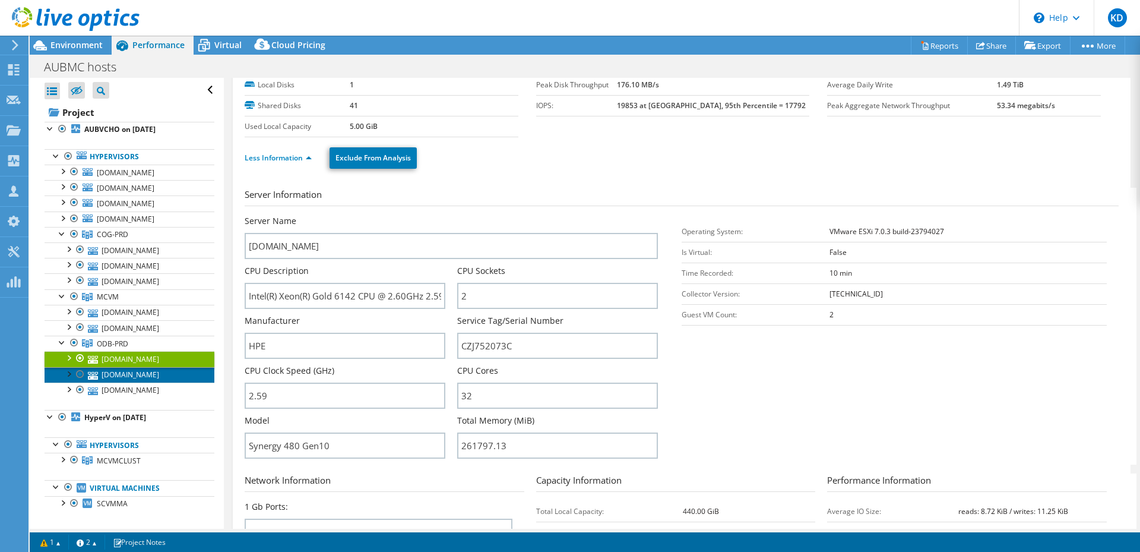
click at [151, 378] on link "[DOMAIN_NAME]" at bounding box center [130, 374] width 170 height 15
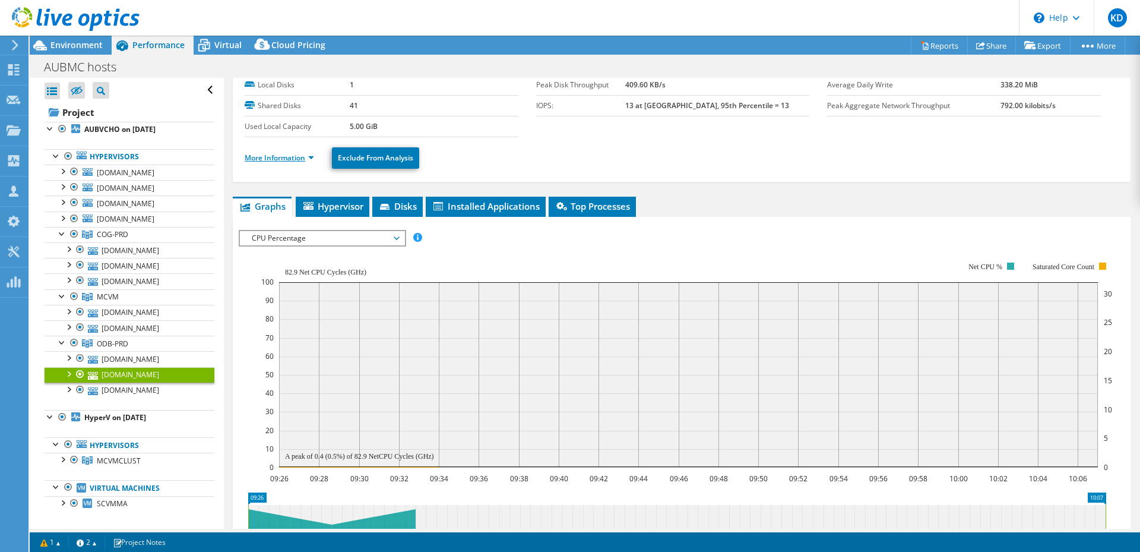
click at [285, 153] on link "More Information" at bounding box center [279, 158] width 69 height 10
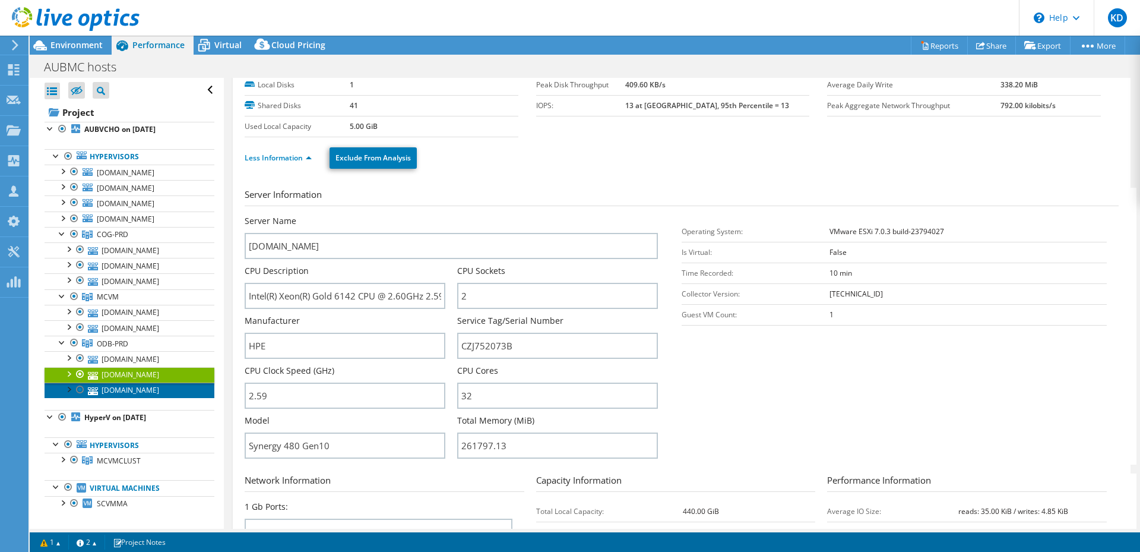
click at [138, 391] on link "[DOMAIN_NAME]" at bounding box center [130, 389] width 170 height 15
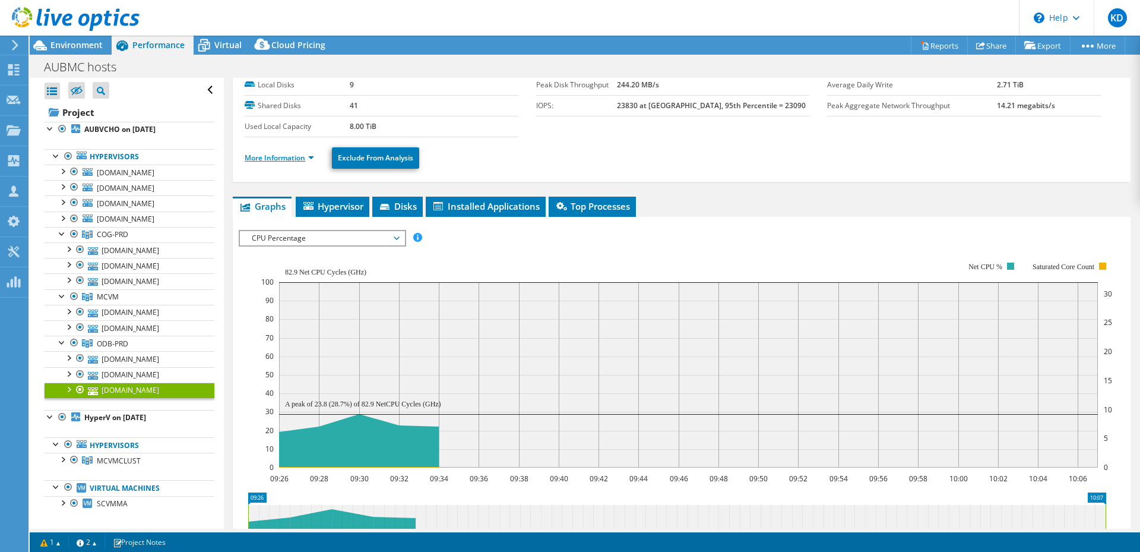
click at [289, 154] on link "More Information" at bounding box center [279, 158] width 69 height 10
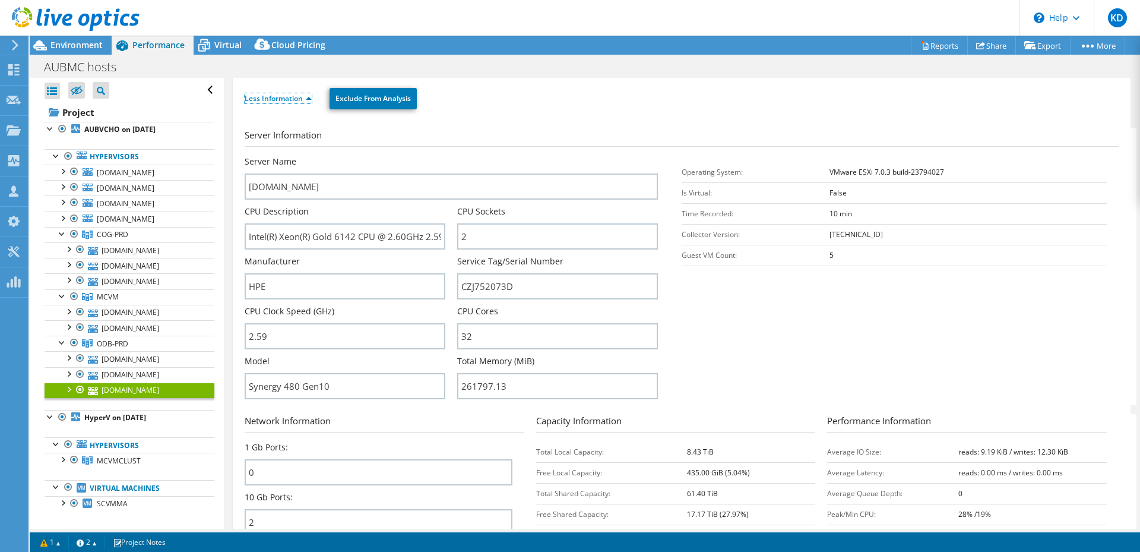
scroll to position [178, 0]
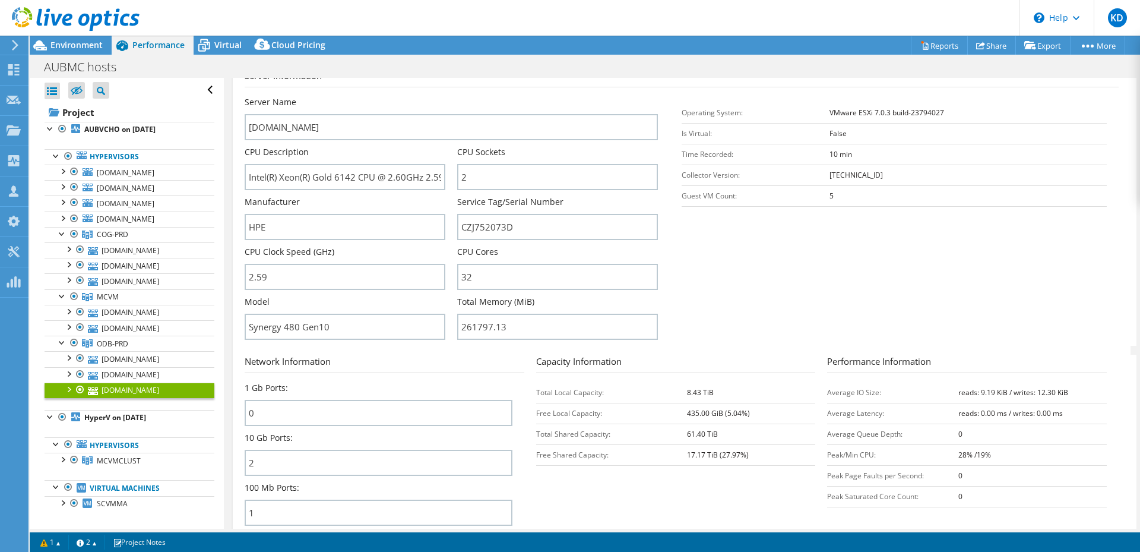
click at [225, 429] on div "[DOMAIN_NAME] Details Operating System VMware ESXi 7.0.3 build-23794027 Local D…" at bounding box center [682, 523] width 916 height 1247
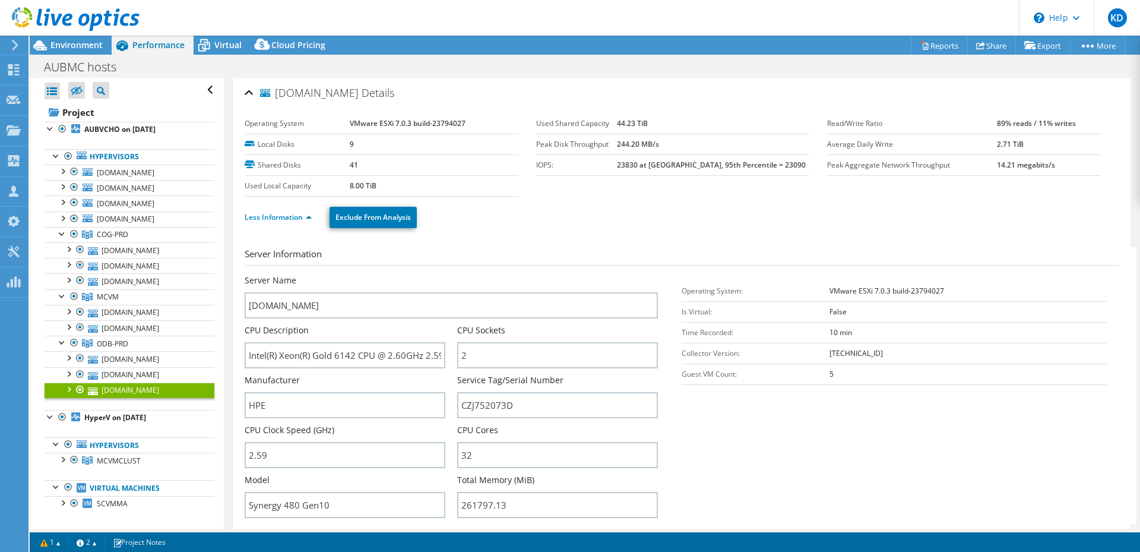
scroll to position [59, 0]
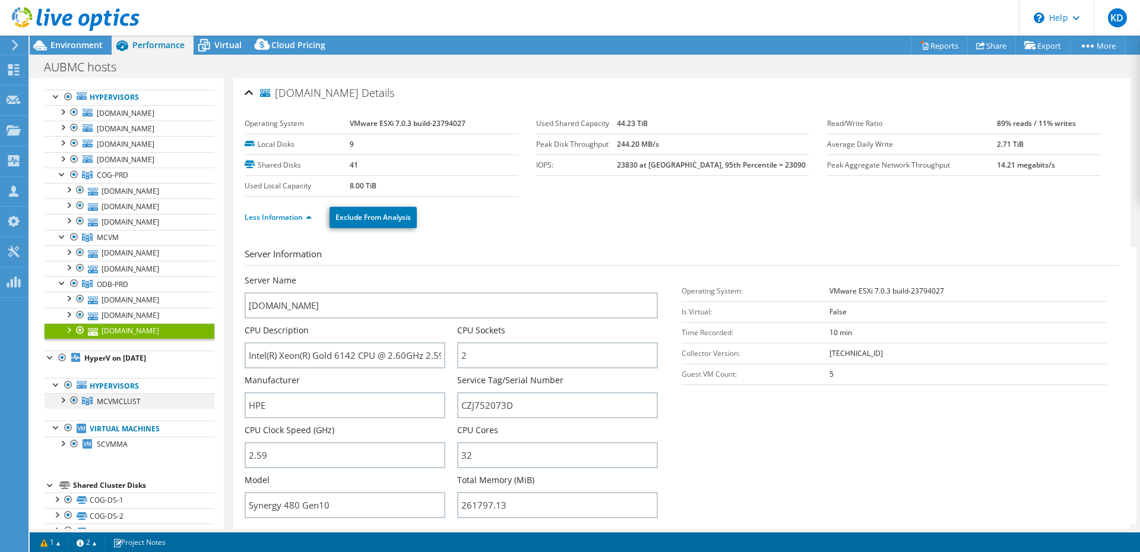
click at [63, 398] on div at bounding box center [62, 399] width 12 height 12
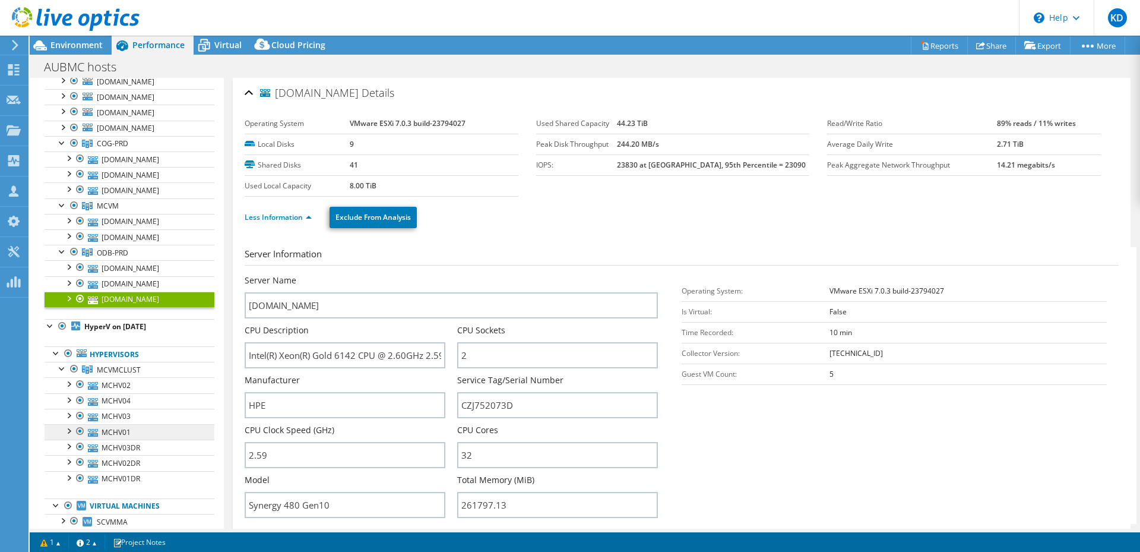
scroll to position [119, 0]
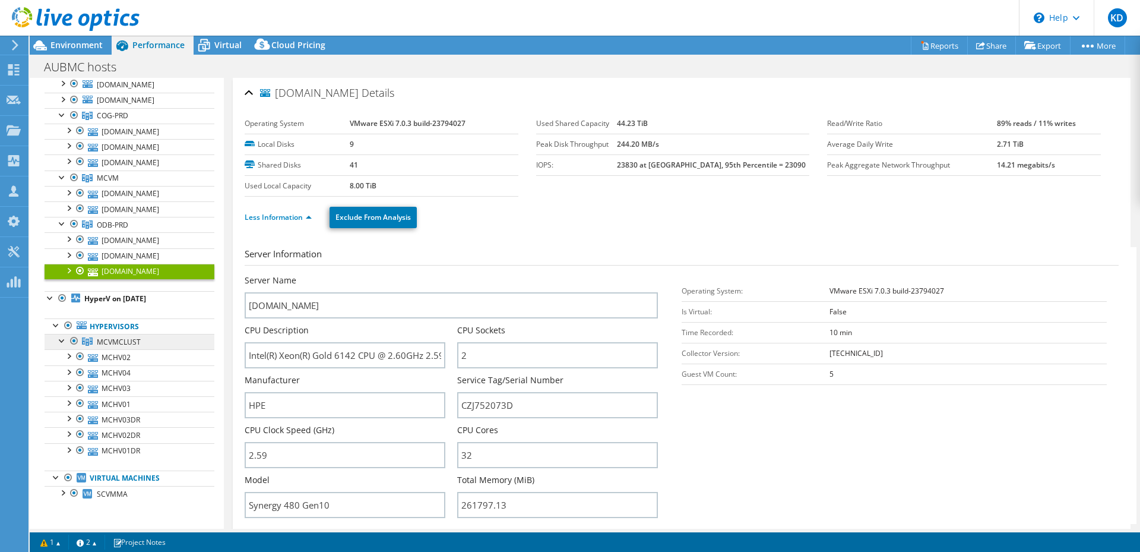
click at [150, 124] on link "MCVMCLUST" at bounding box center [130, 115] width 170 height 15
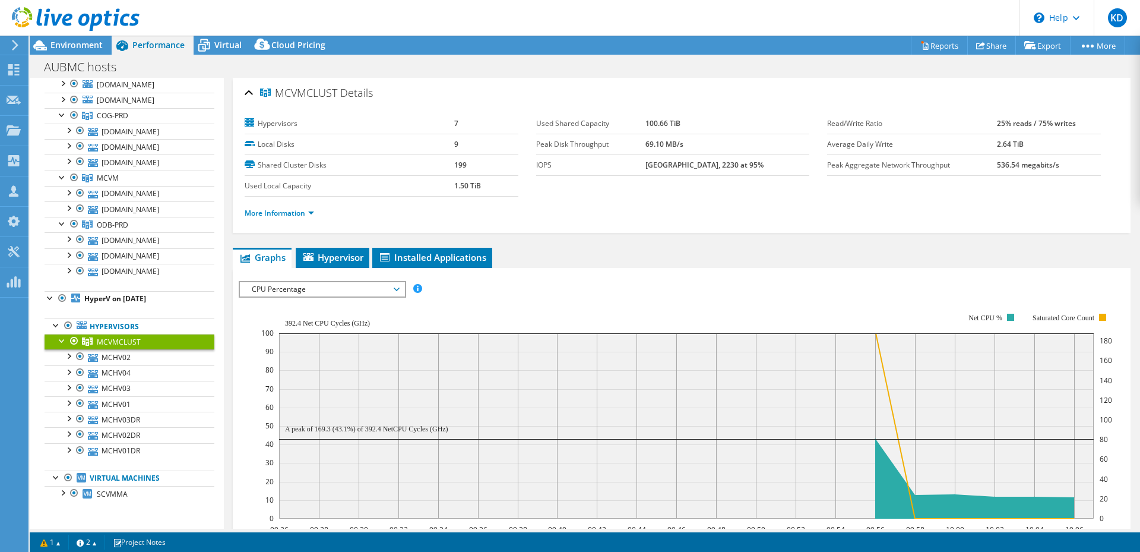
click at [282, 219] on li "More Information" at bounding box center [283, 213] width 77 height 13
click at [289, 216] on link "More Information" at bounding box center [279, 213] width 69 height 10
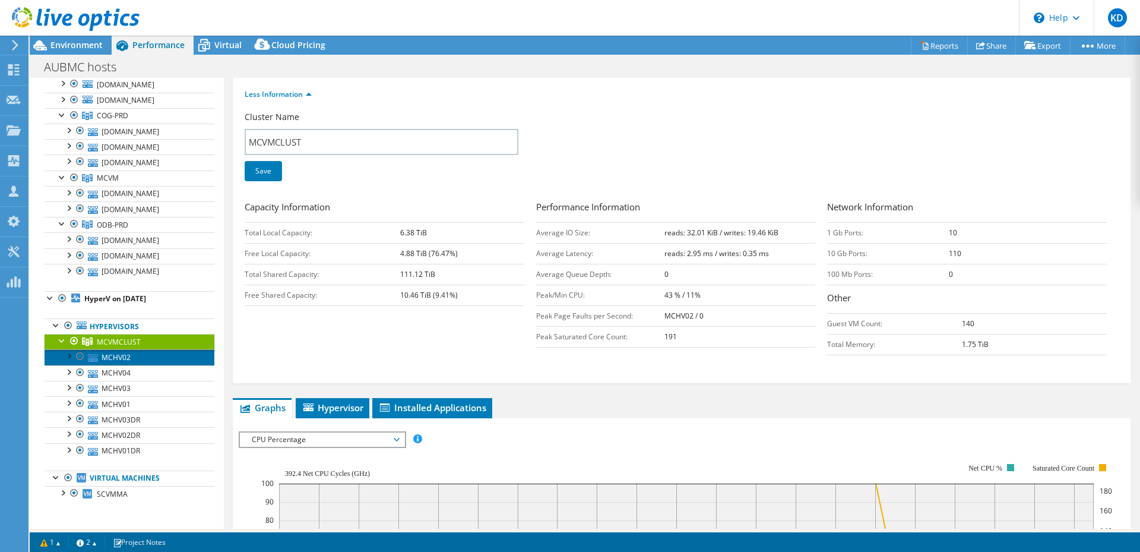
click at [141, 361] on link "MCHV02" at bounding box center [130, 356] width 170 height 15
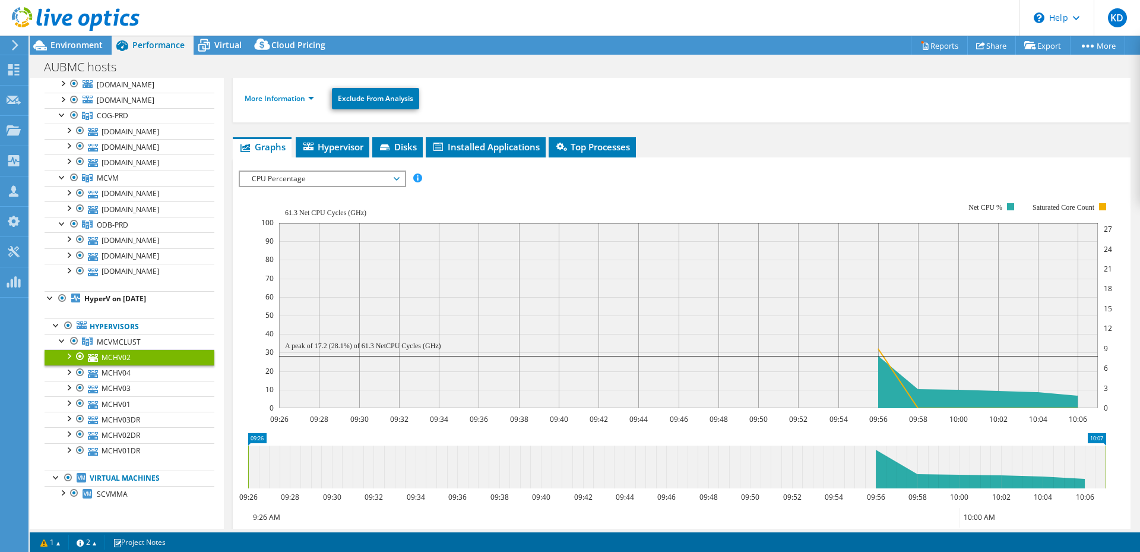
scroll to position [59, 0]
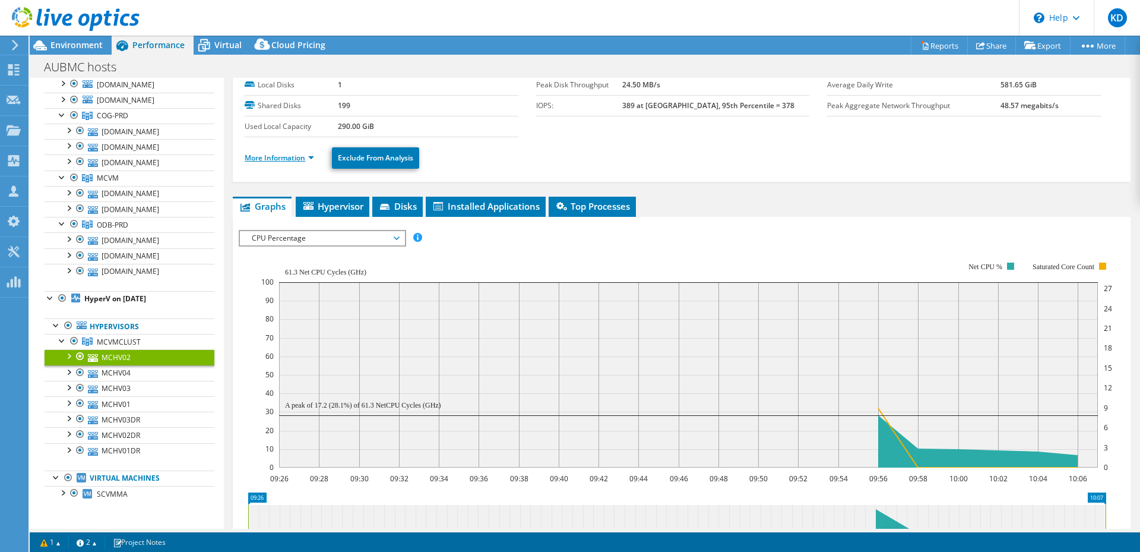
click at [292, 158] on link "More Information" at bounding box center [279, 158] width 69 height 10
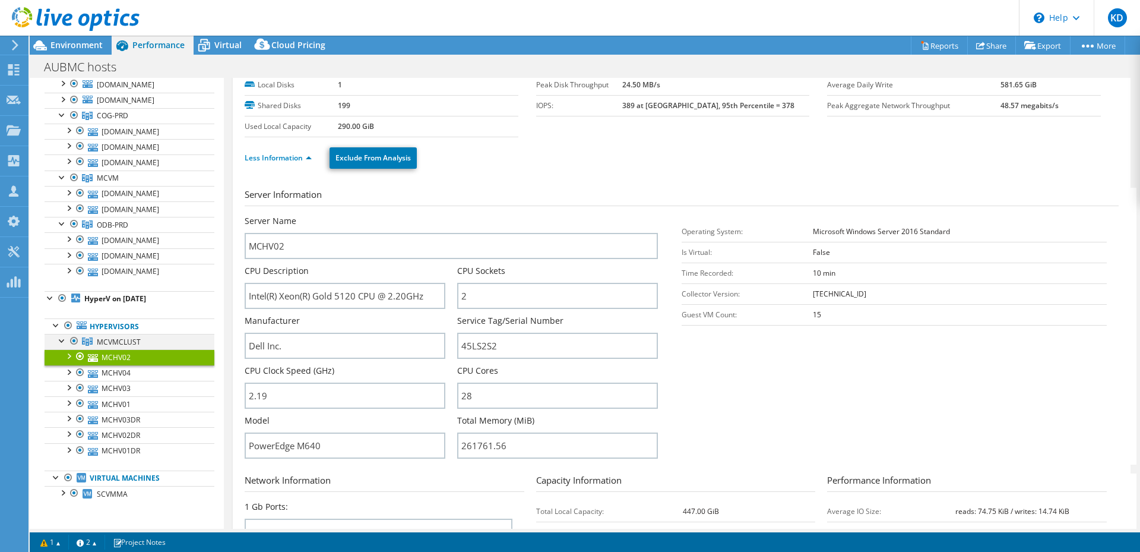
click at [59, 339] on div at bounding box center [62, 340] width 12 height 12
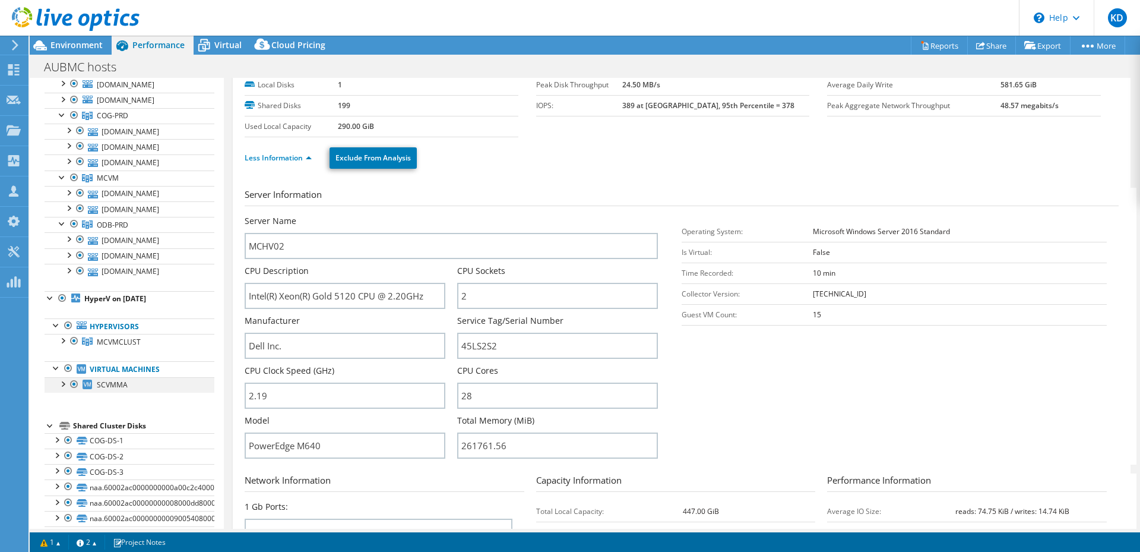
click at [68, 385] on div at bounding box center [62, 383] width 12 height 12
click at [66, 382] on div at bounding box center [62, 383] width 12 height 12
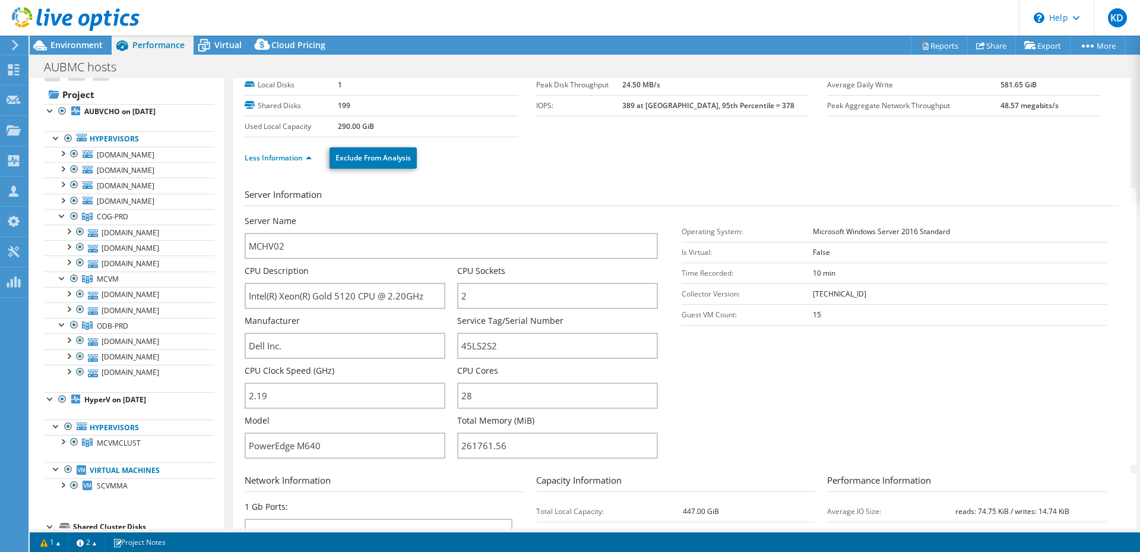
scroll to position [0, 0]
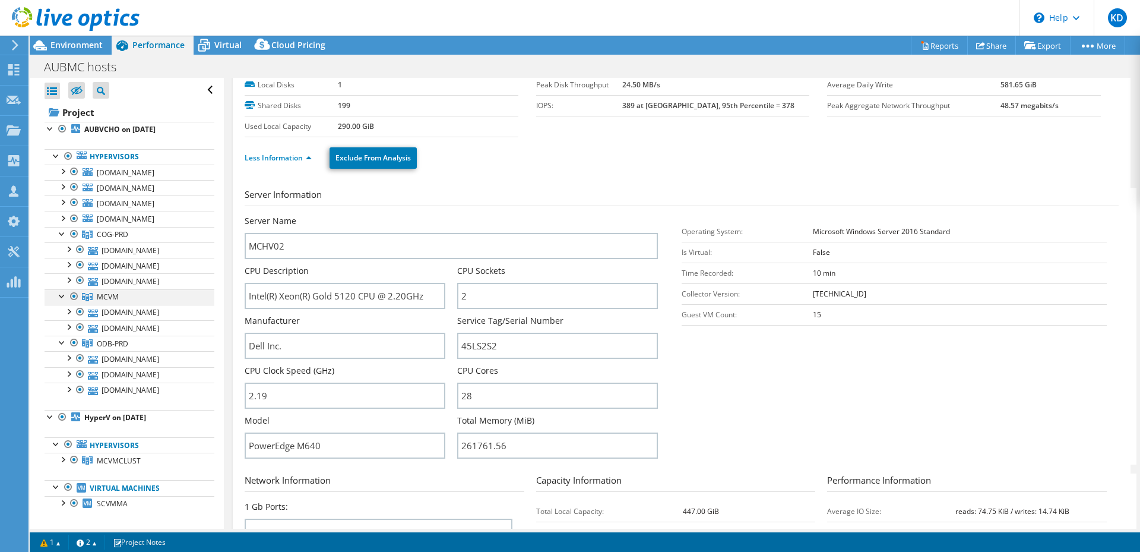
click at [64, 296] on div at bounding box center [62, 295] width 12 height 12
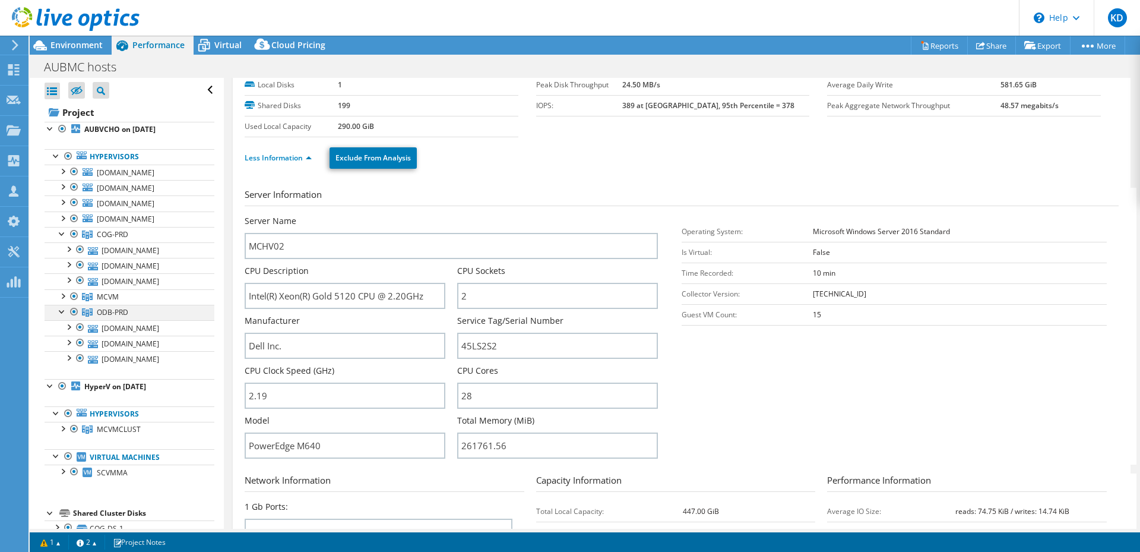
click at [59, 308] on div at bounding box center [62, 311] width 12 height 12
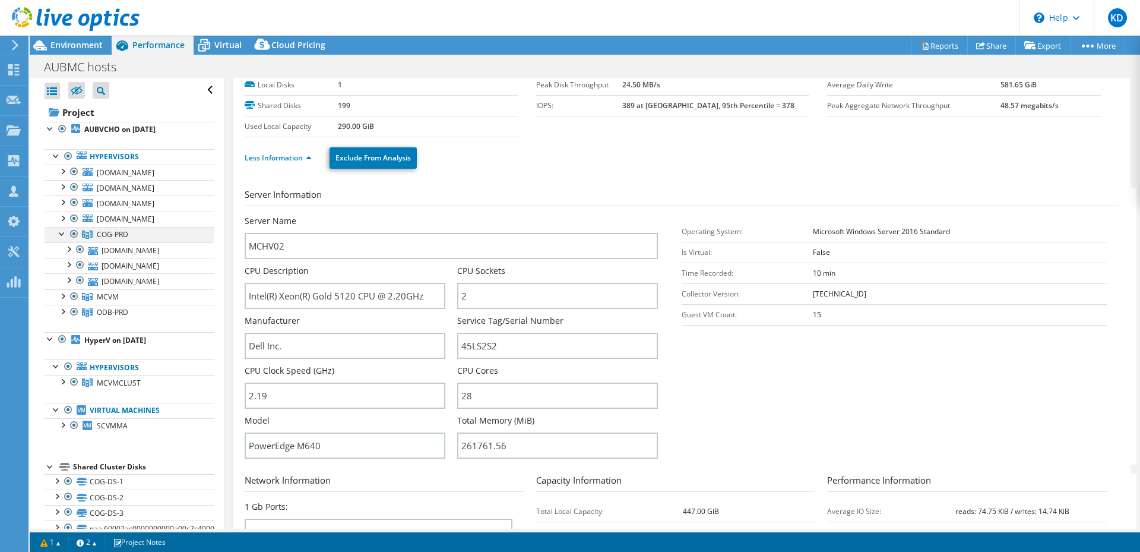
click at [61, 234] on div at bounding box center [62, 233] width 12 height 12
